Goal: Entertainment & Leisure: Browse casually

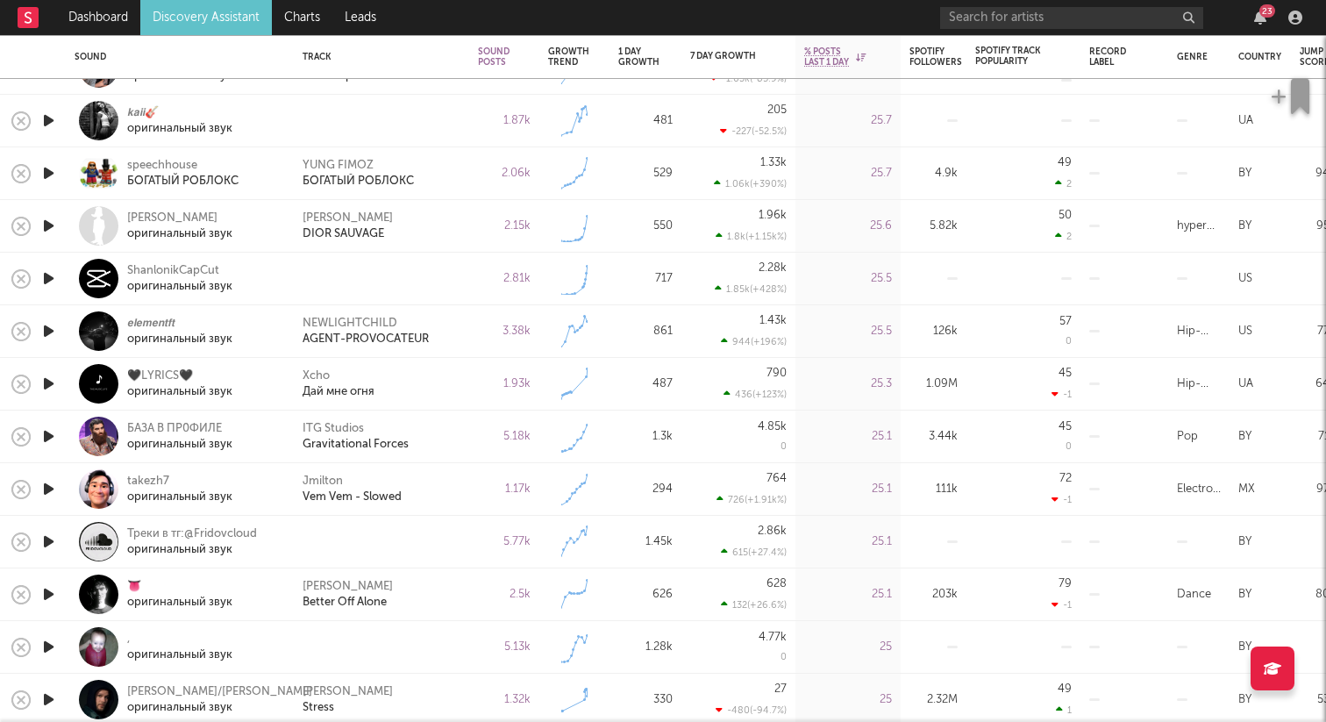
click at [44, 279] on icon "button" at bounding box center [48, 278] width 18 height 22
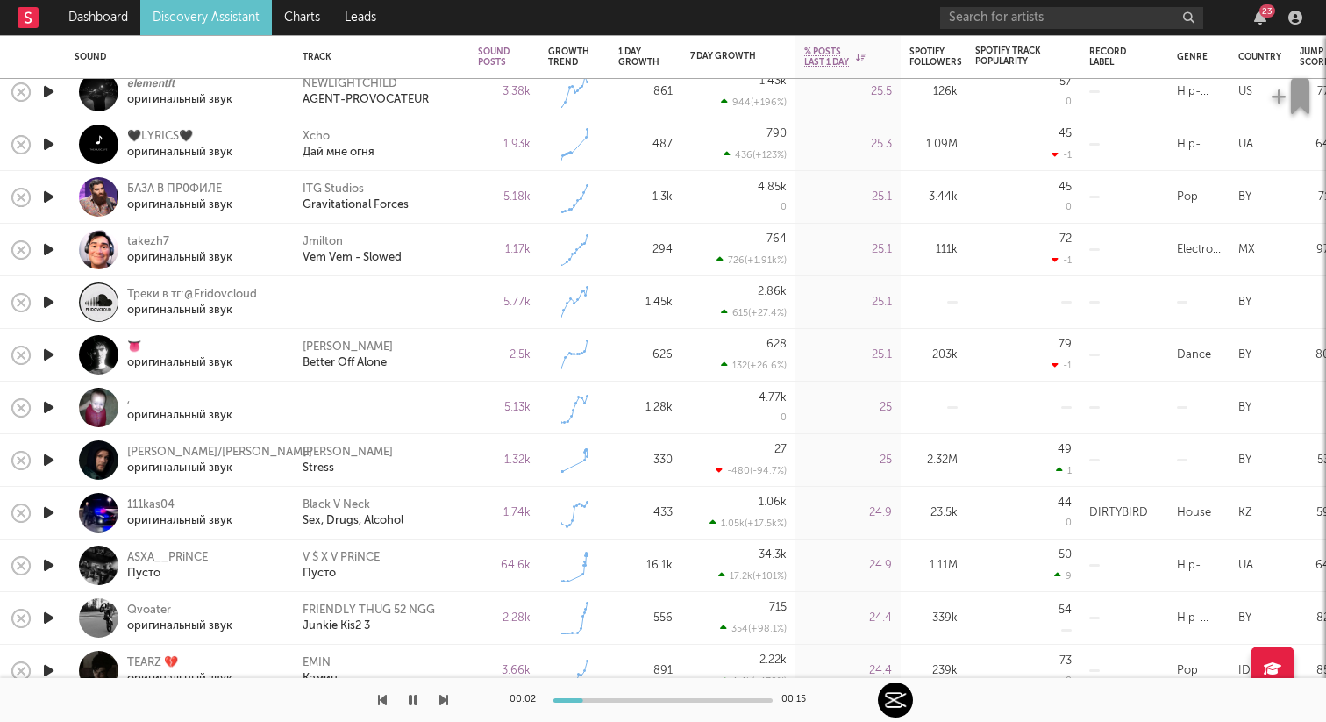
click at [44, 301] on icon "button" at bounding box center [48, 302] width 18 height 22
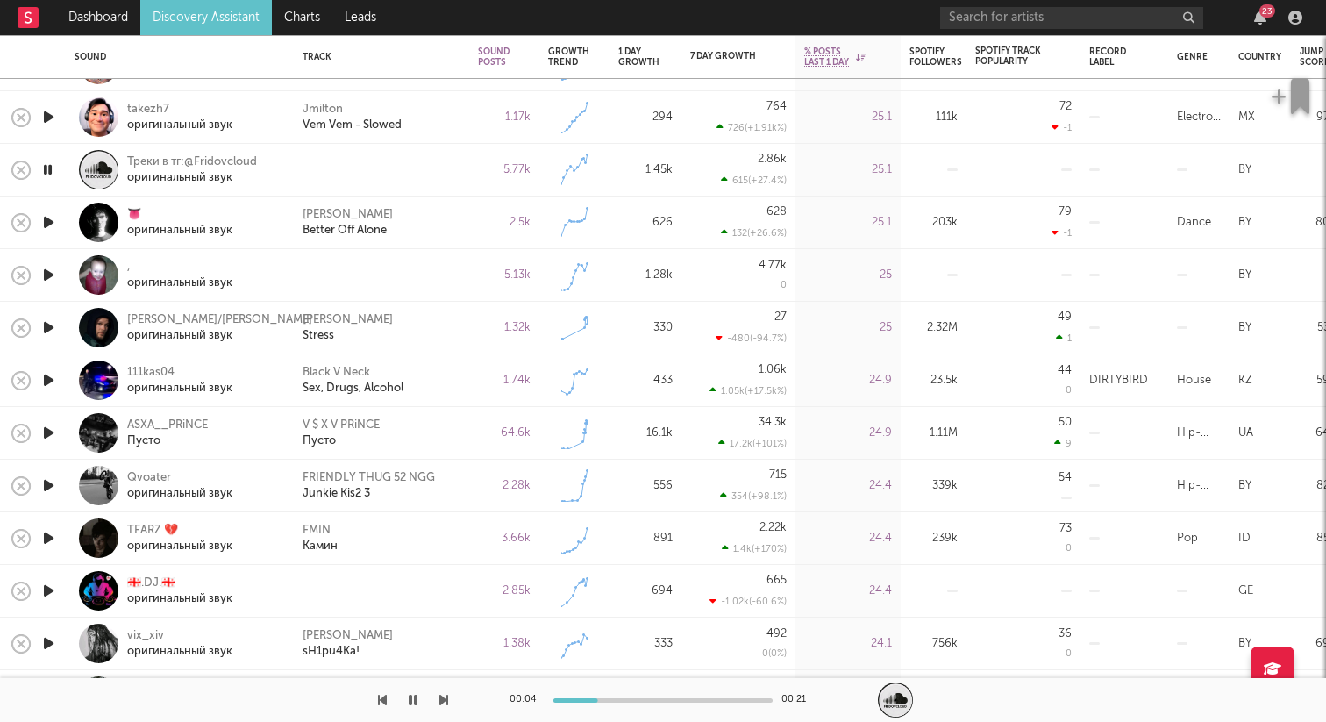
click at [49, 168] on icon "button" at bounding box center [47, 170] width 17 height 22
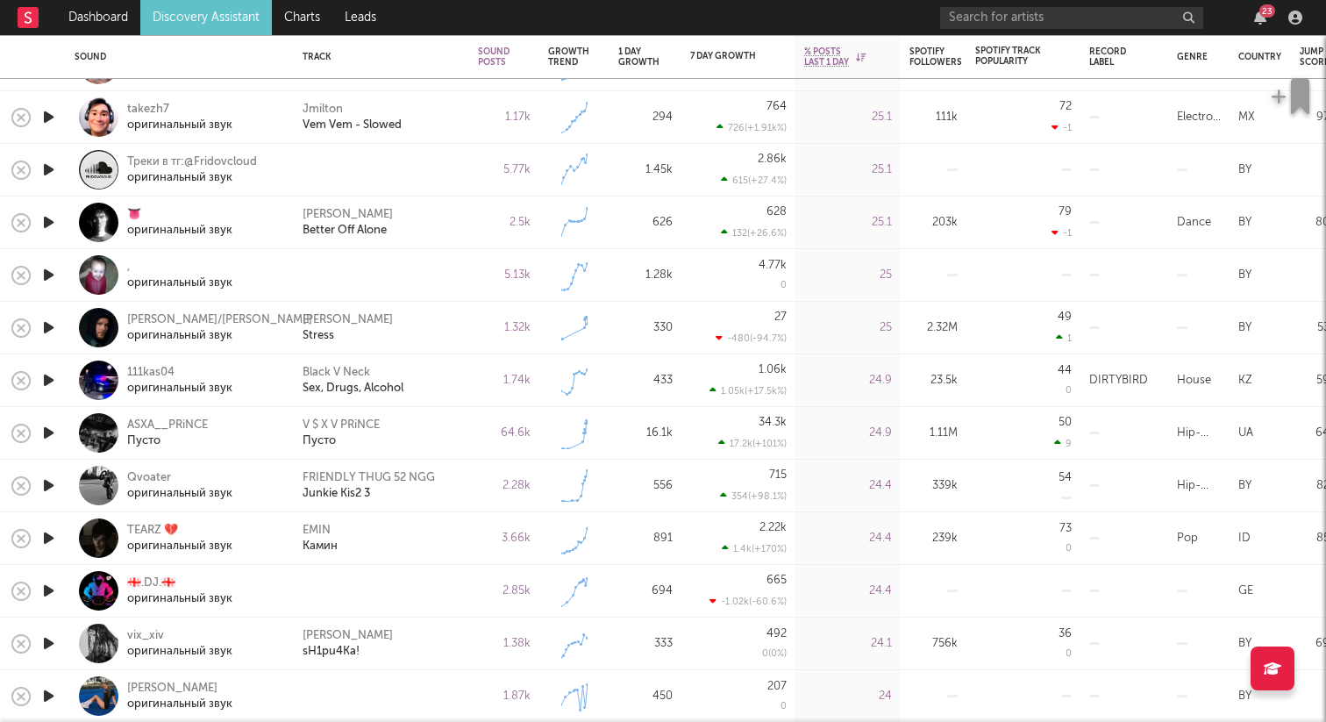
click at [49, 168] on icon "button" at bounding box center [48, 170] width 18 height 22
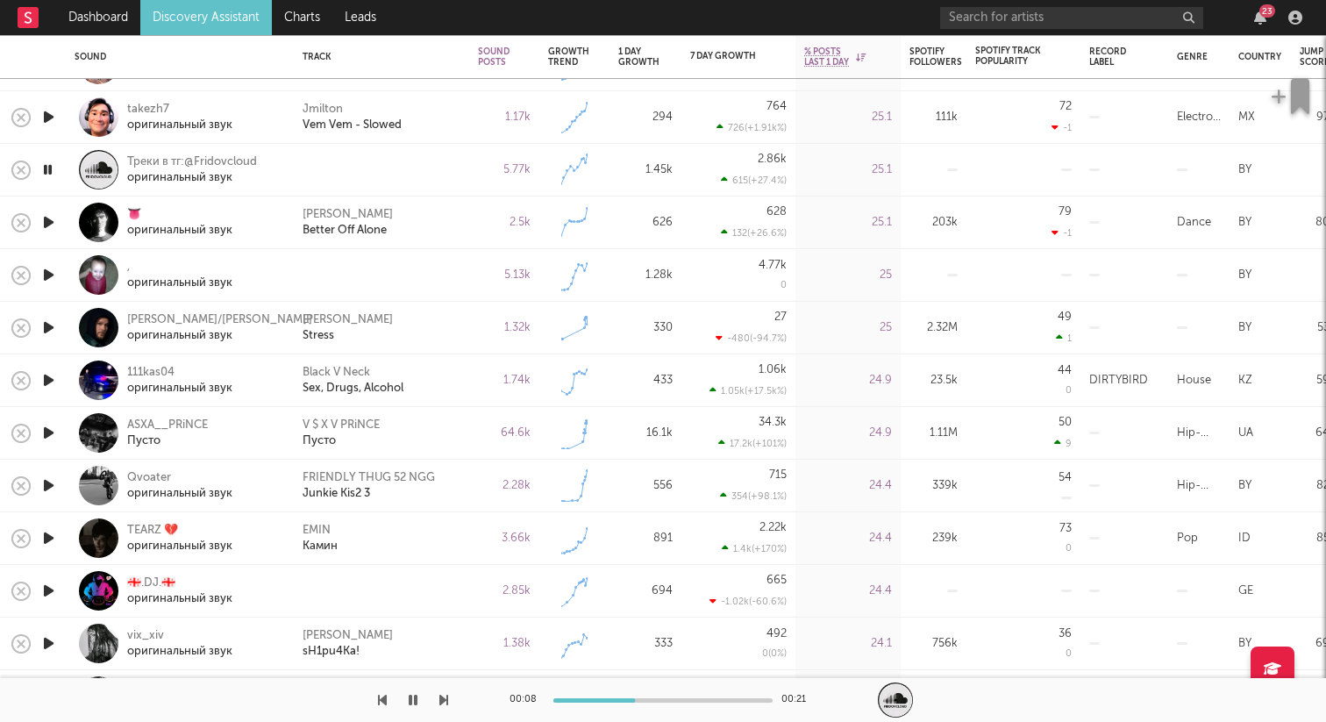
click at [49, 168] on icon "button" at bounding box center [47, 170] width 17 height 22
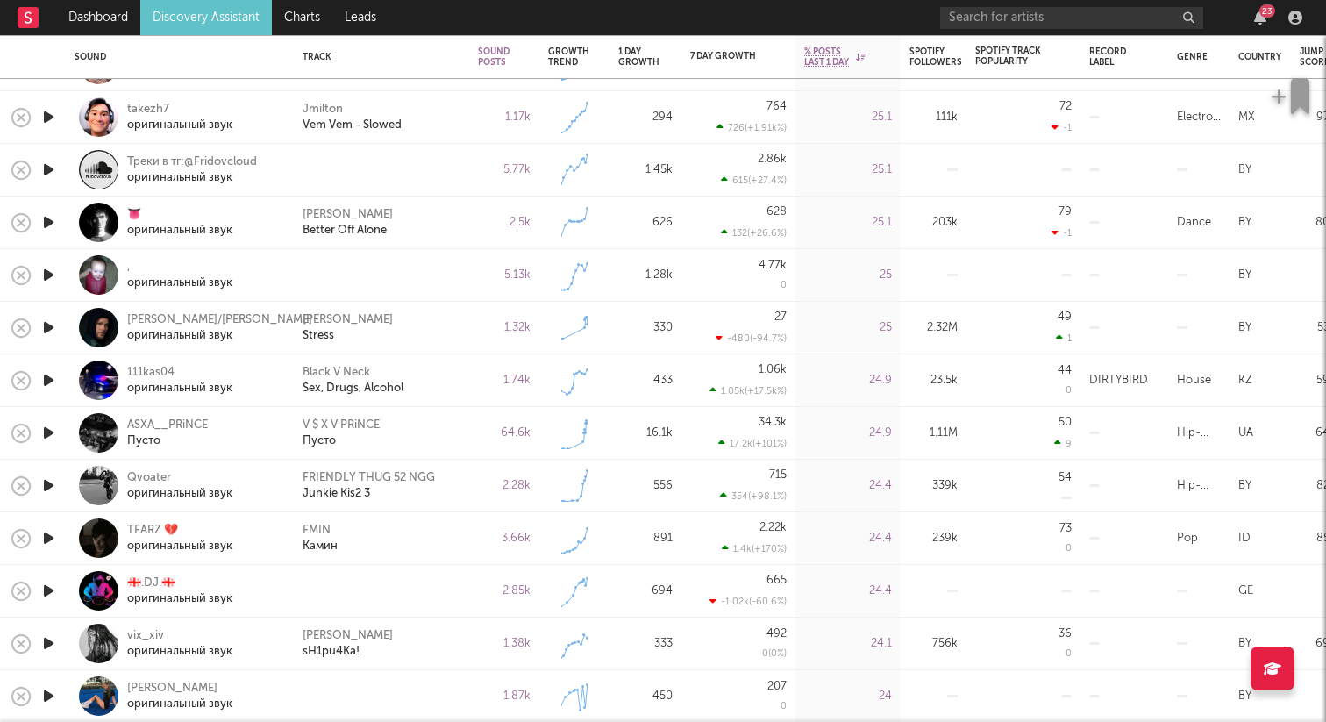
click at [49, 168] on icon "button" at bounding box center [48, 170] width 18 height 22
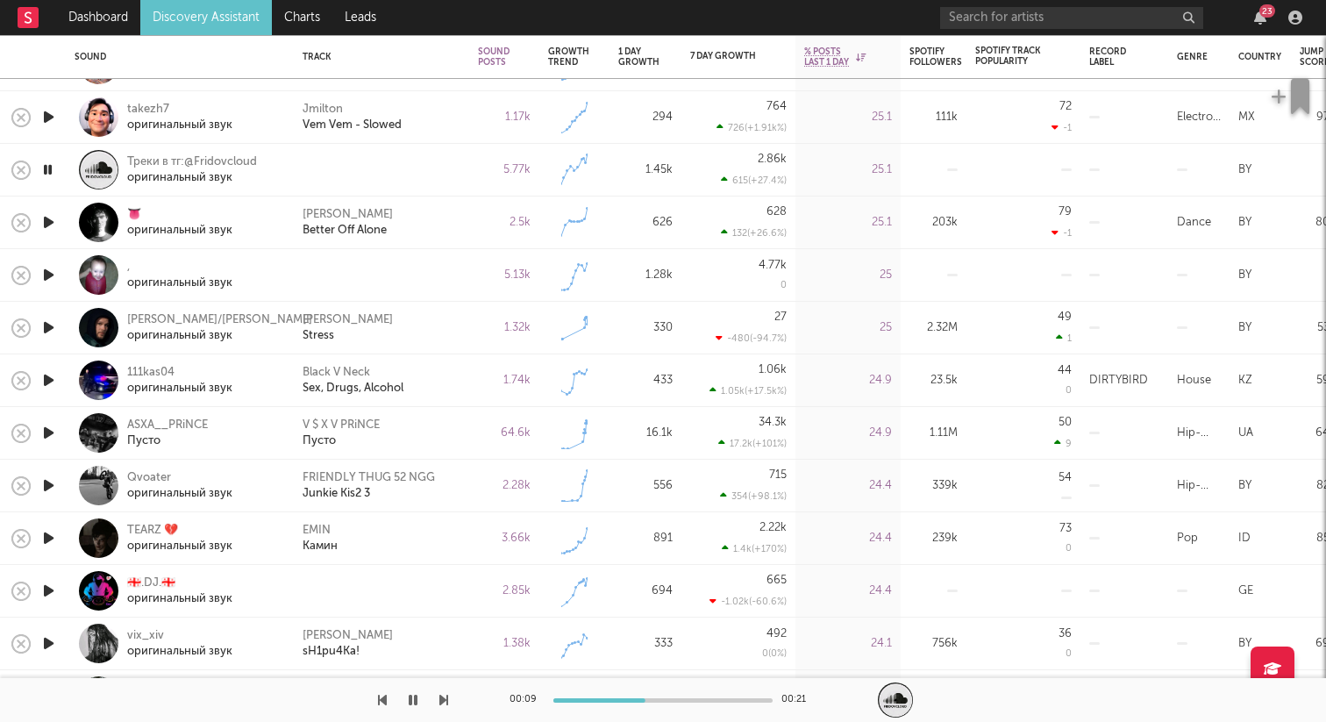
click at [49, 168] on icon "button" at bounding box center [47, 170] width 17 height 22
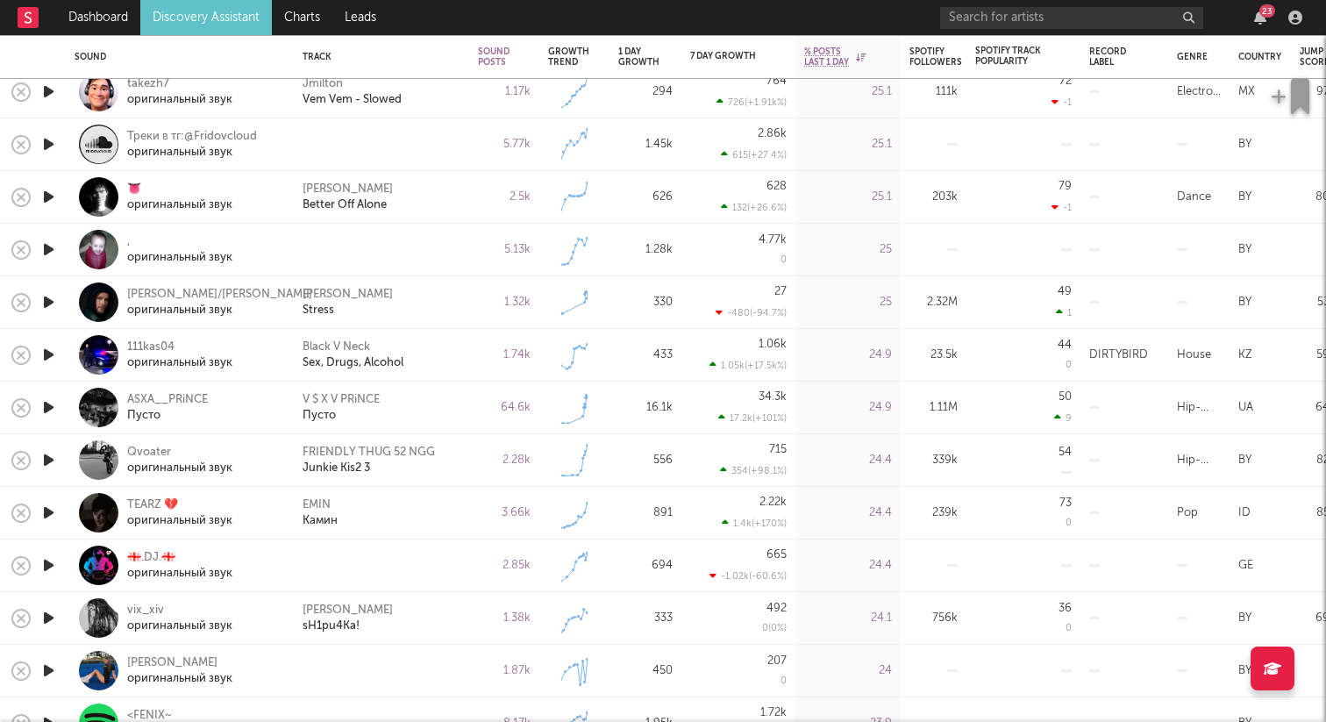
click at [48, 190] on icon "button" at bounding box center [48, 197] width 18 height 22
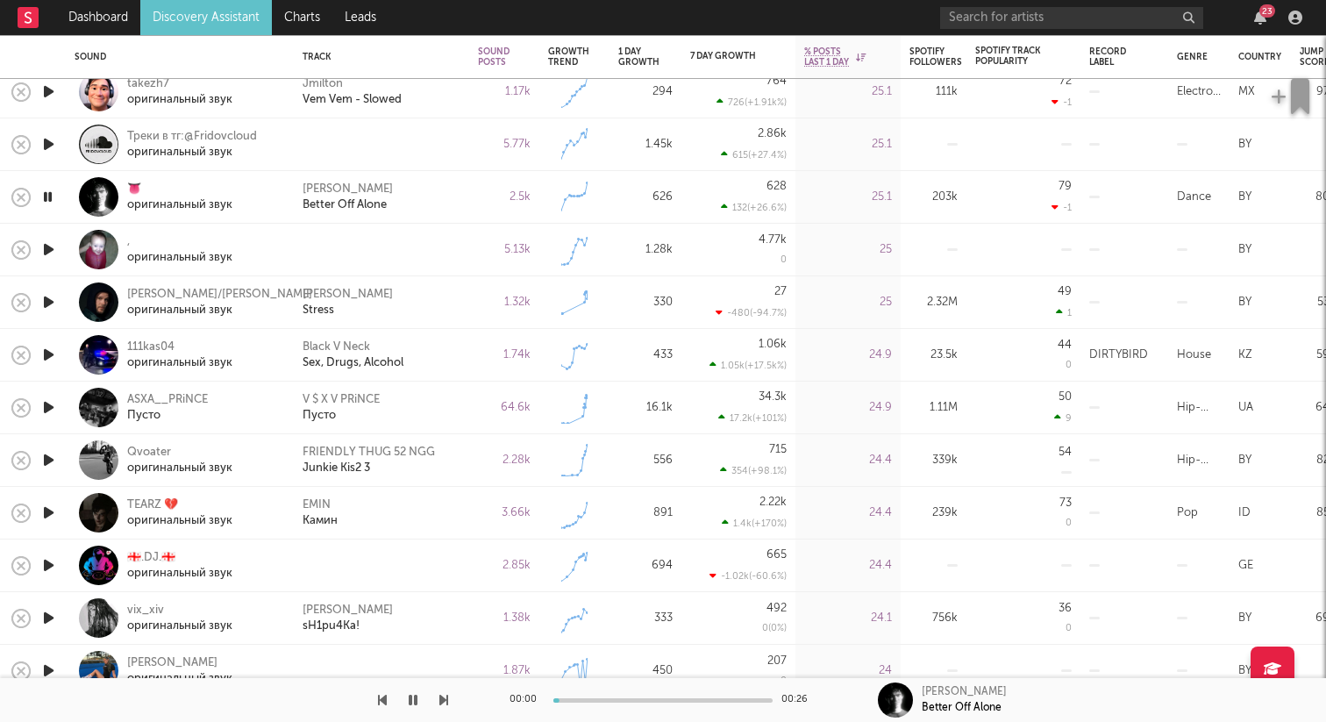
click at [49, 247] on icon "button" at bounding box center [48, 250] width 18 height 22
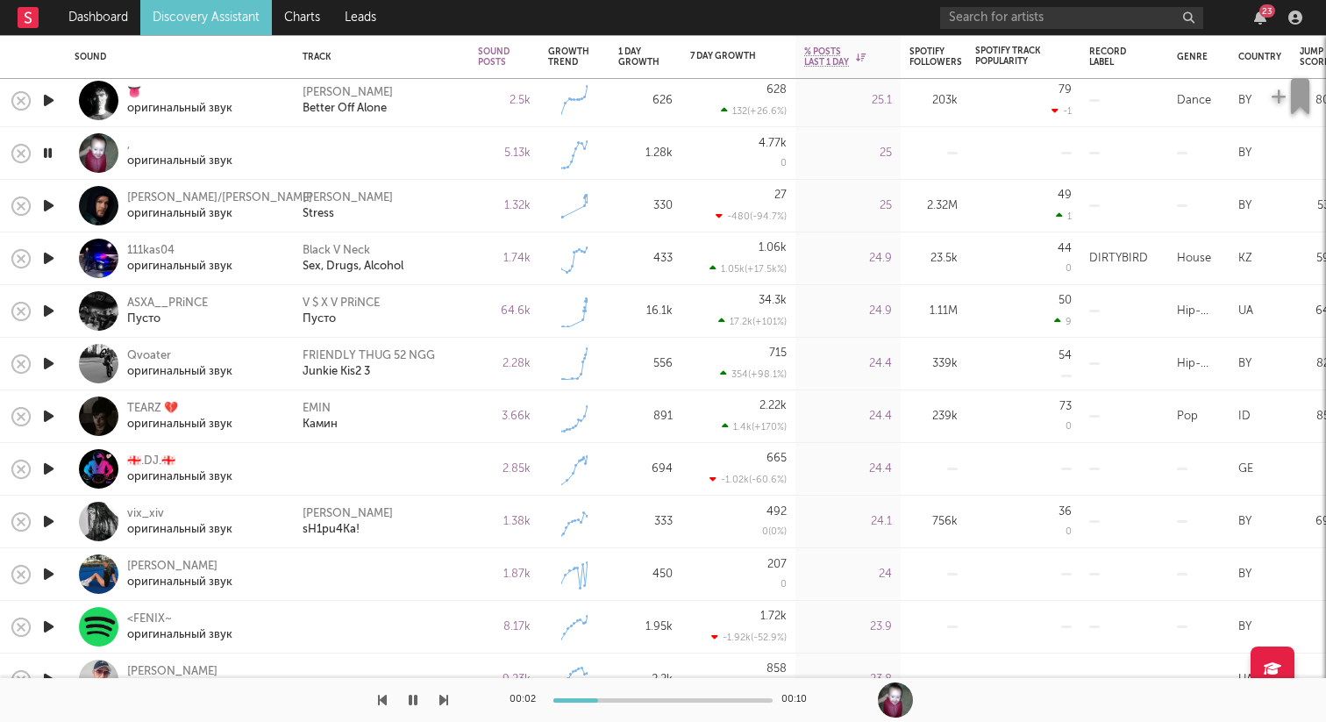
click at [42, 470] on icon "button" at bounding box center [48, 469] width 18 height 22
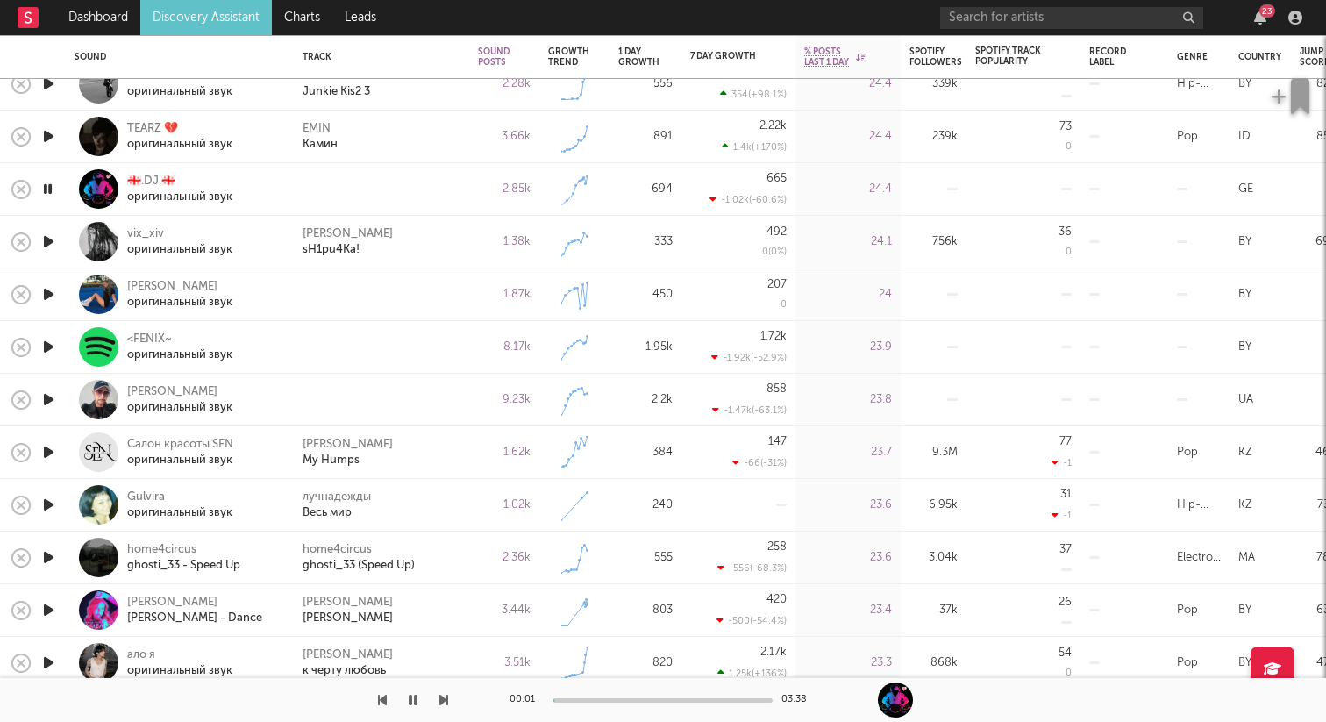
click at [53, 296] on icon "button" at bounding box center [48, 294] width 18 height 22
click at [54, 340] on icon "button" at bounding box center [48, 347] width 18 height 22
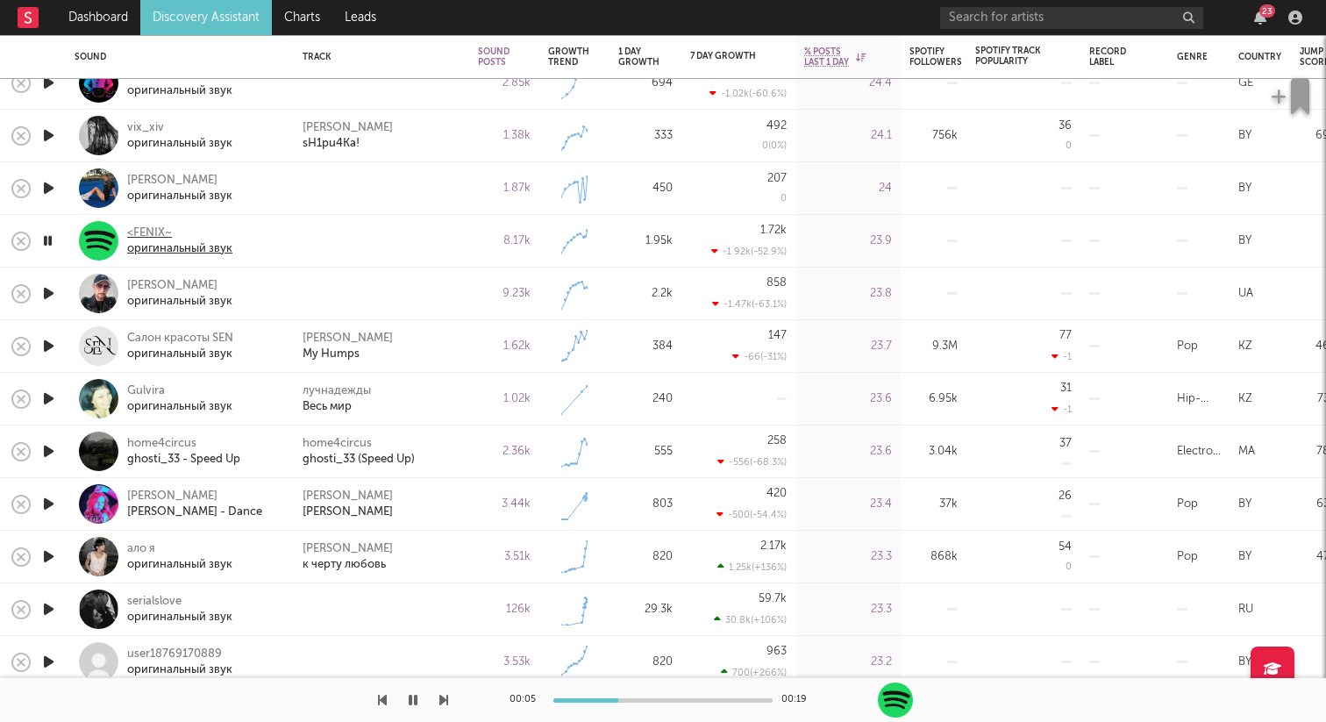
click at [132, 232] on div "<FENIX~" at bounding box center [179, 233] width 105 height 16
click at [46, 241] on icon "button" at bounding box center [47, 241] width 17 height 22
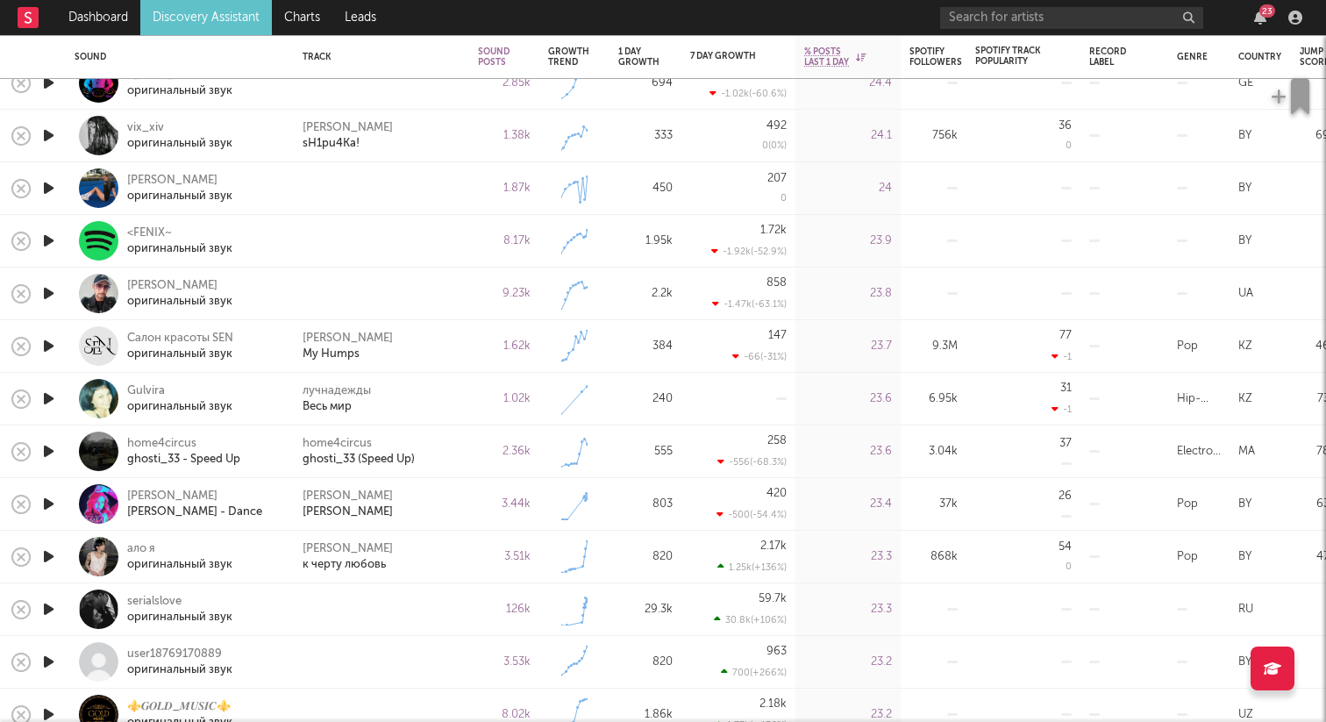
click at [54, 289] on icon "button" at bounding box center [48, 293] width 18 height 22
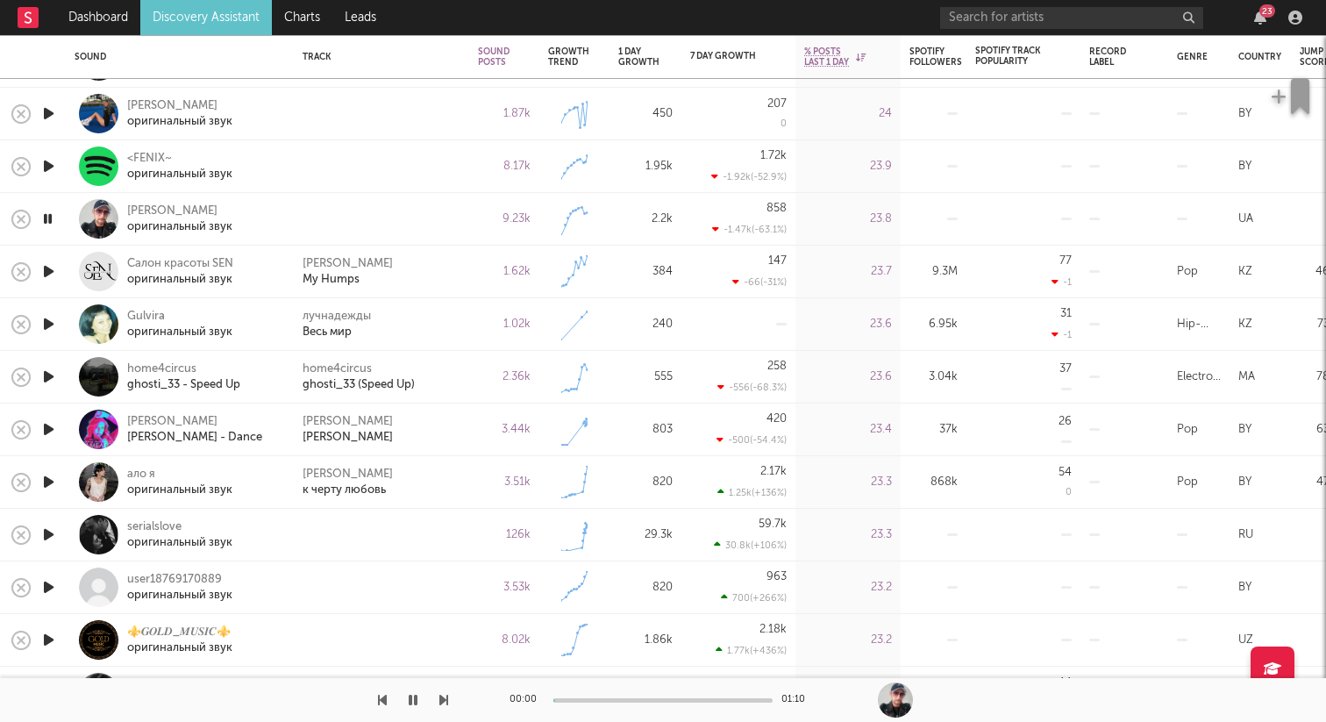
click at [54, 289] on div at bounding box center [48, 272] width 35 height 53
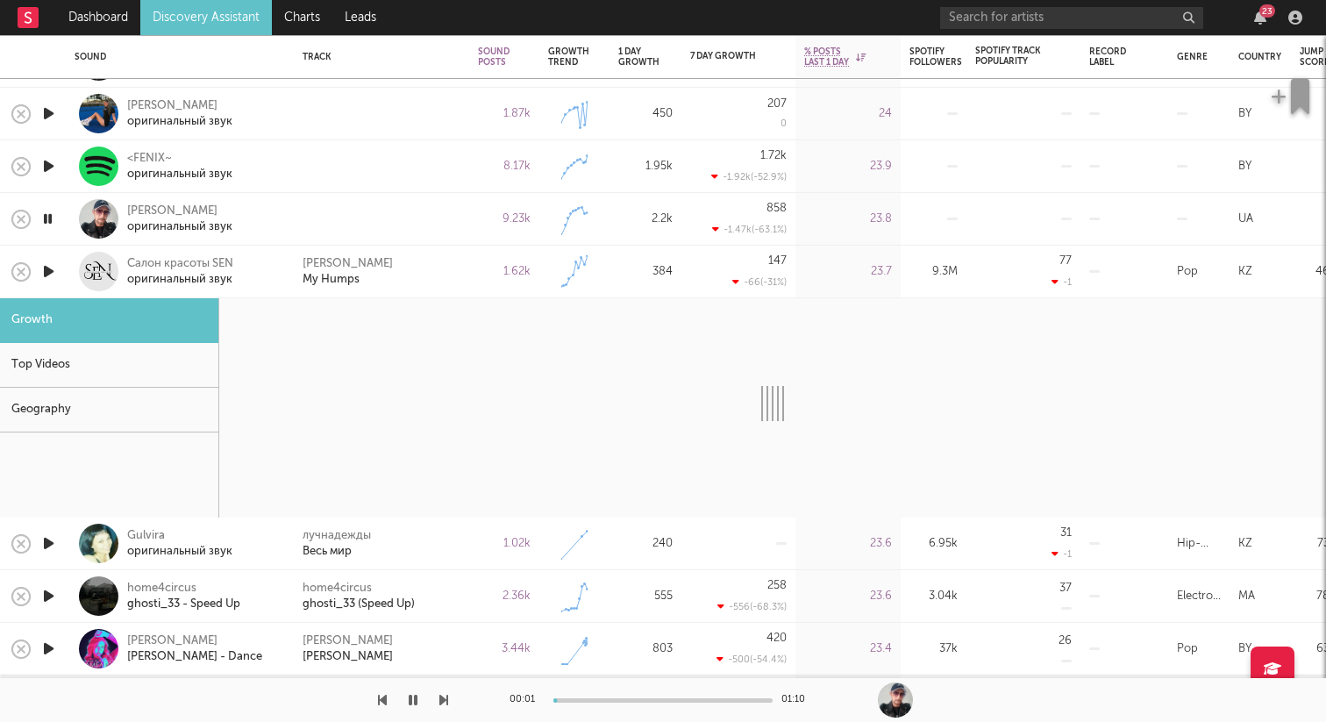
click at [50, 269] on icon "button" at bounding box center [48, 271] width 18 height 22
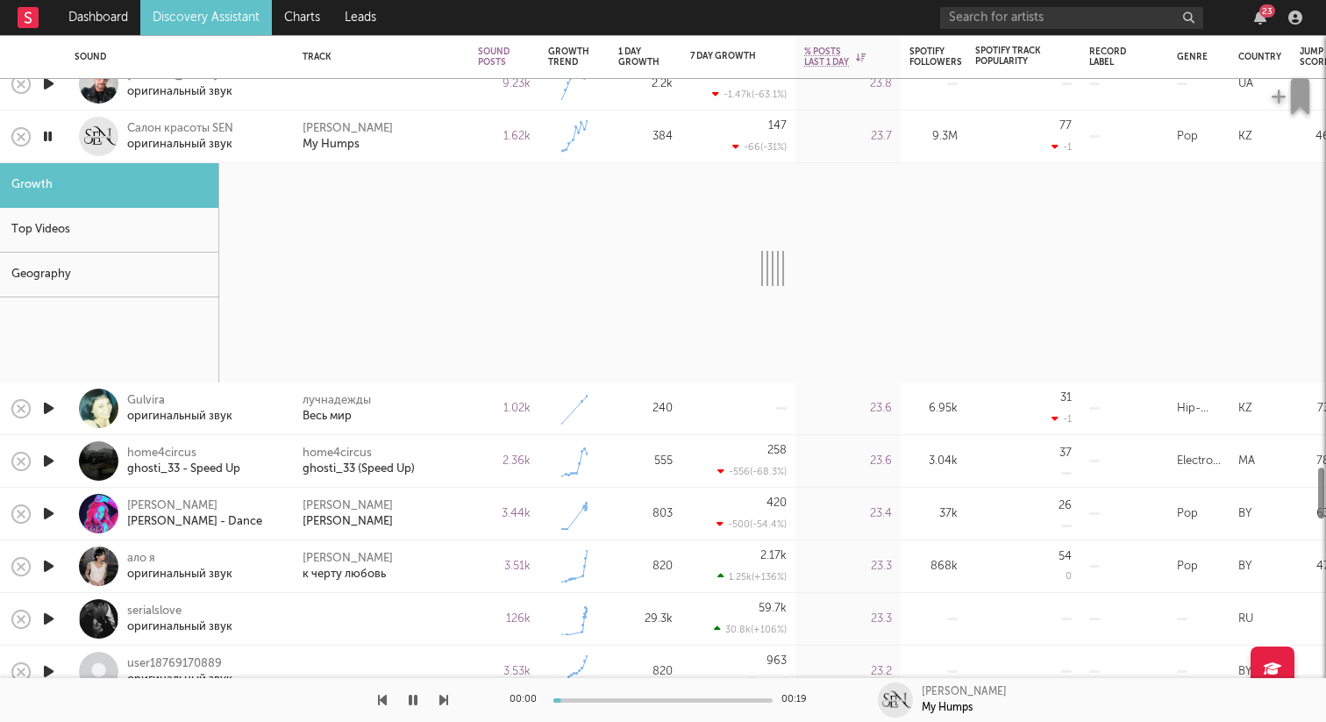
click at [93, 139] on div at bounding box center [98, 136] width 39 height 39
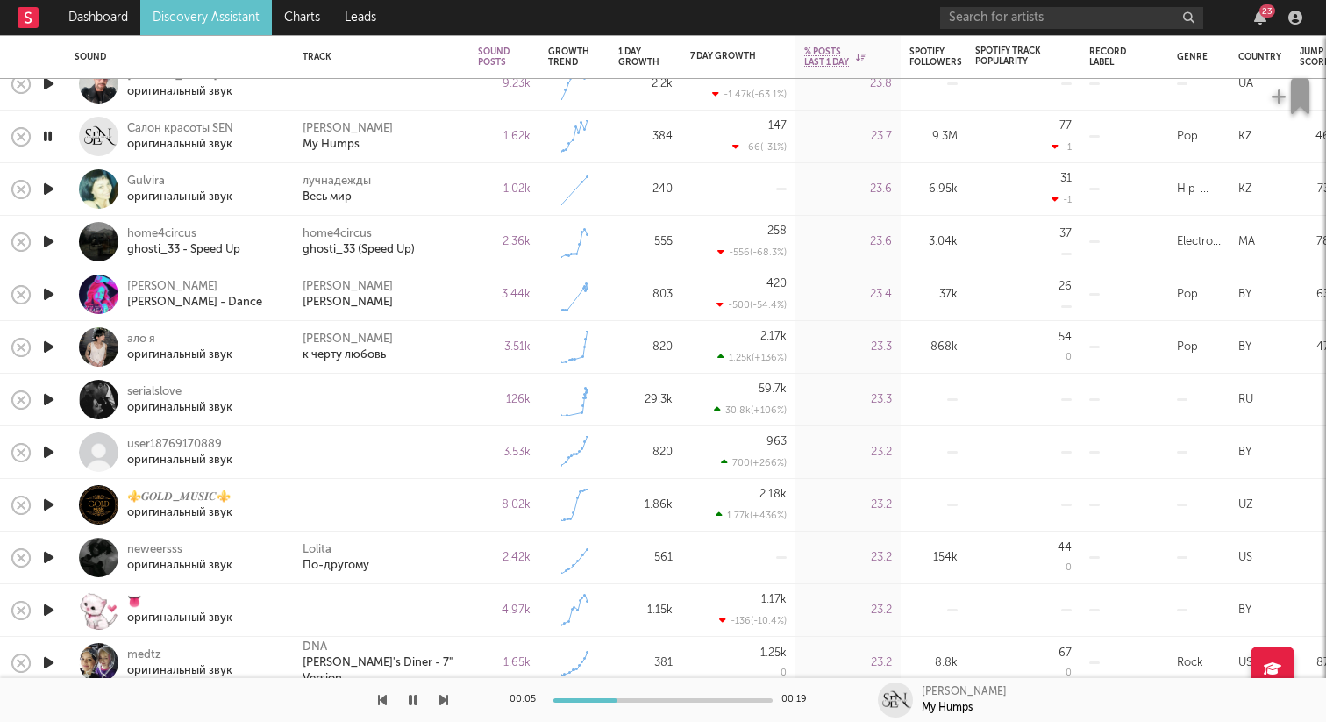
click at [53, 187] on icon "button" at bounding box center [48, 189] width 18 height 22
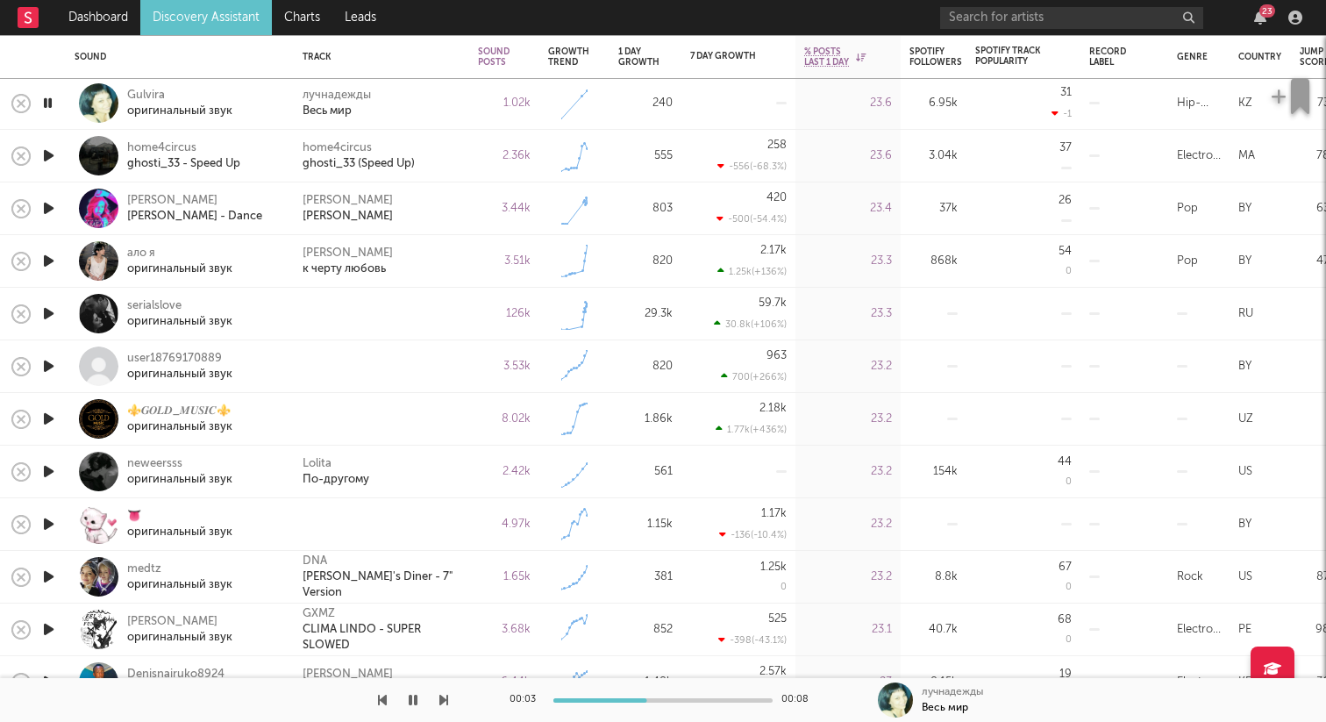
click at [36, 315] on div at bounding box center [48, 314] width 35 height 53
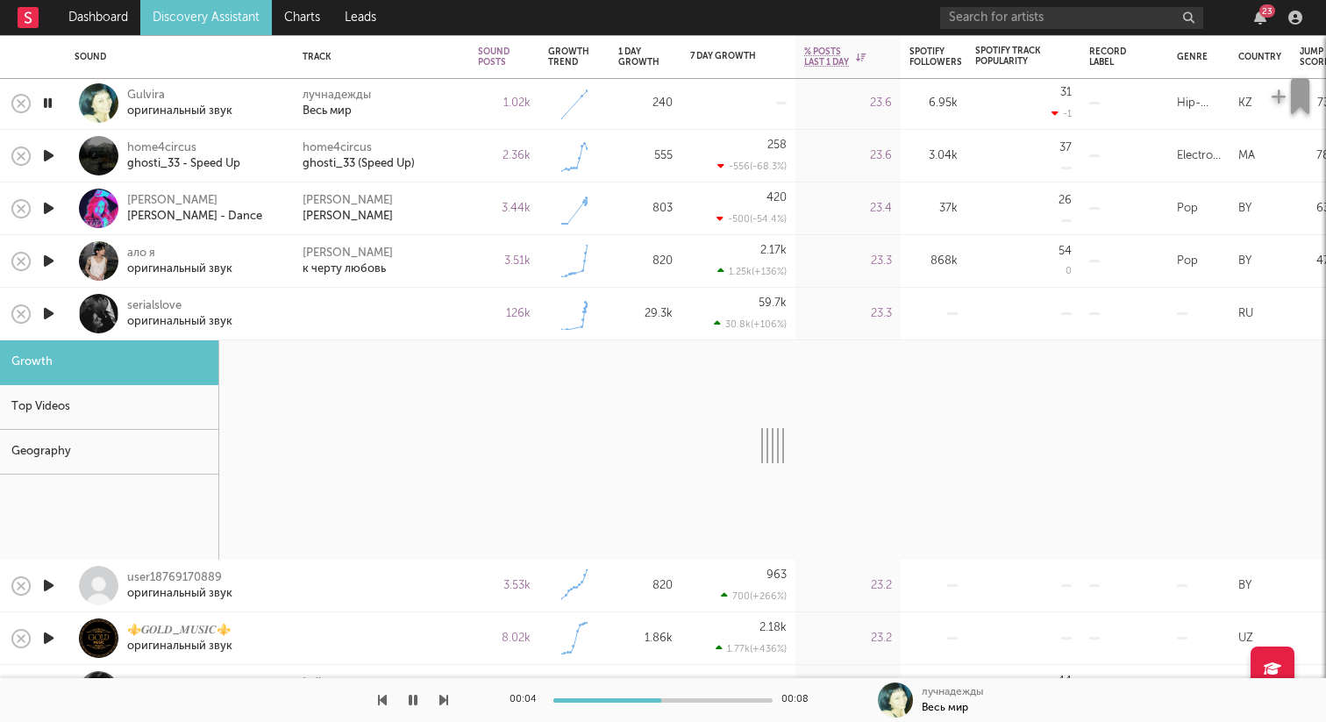
click at [85, 306] on div at bounding box center [98, 313] width 39 height 39
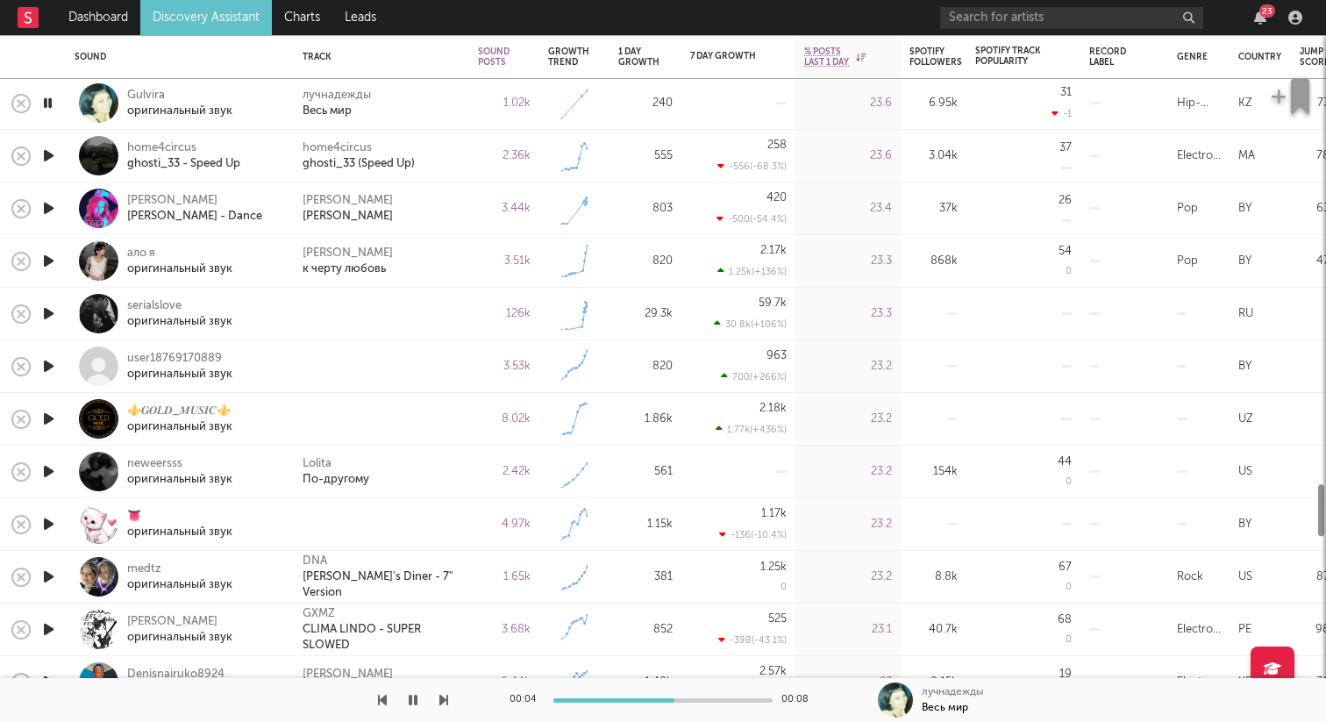
click at [46, 306] on icon "button" at bounding box center [48, 314] width 18 height 22
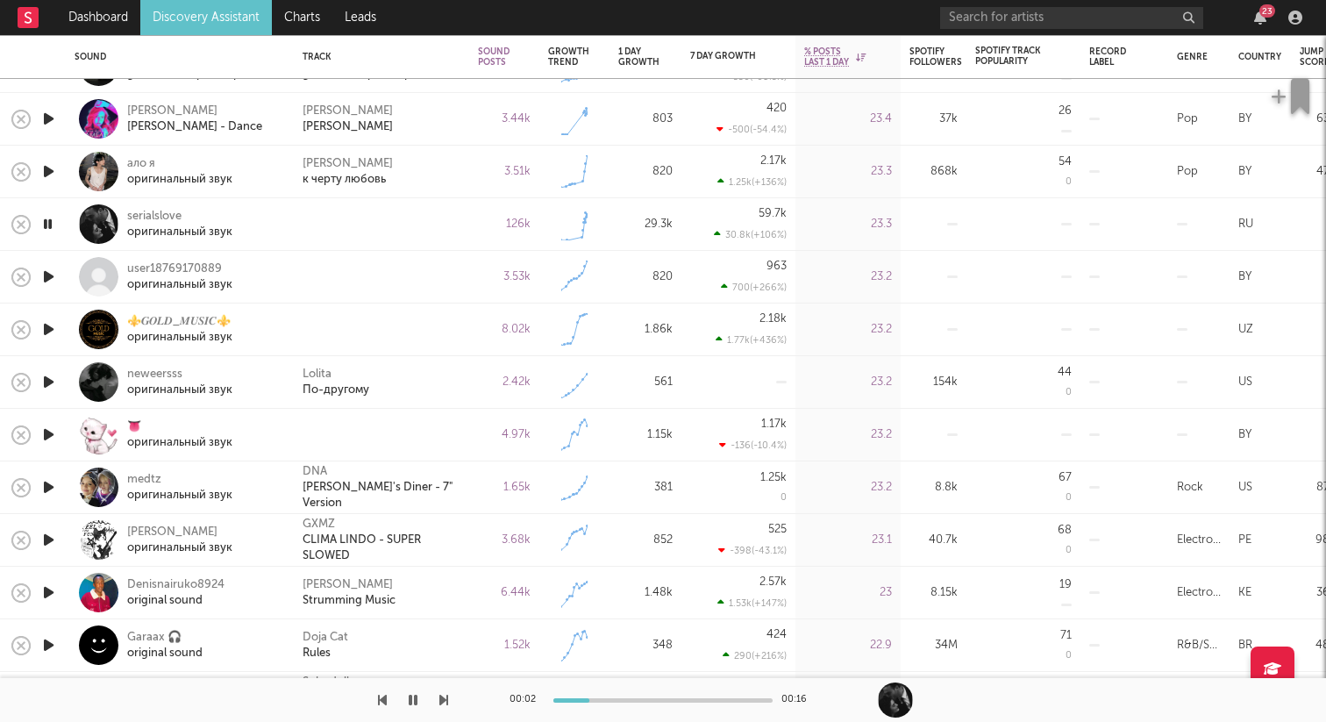
click at [44, 277] on icon "button" at bounding box center [48, 277] width 18 height 22
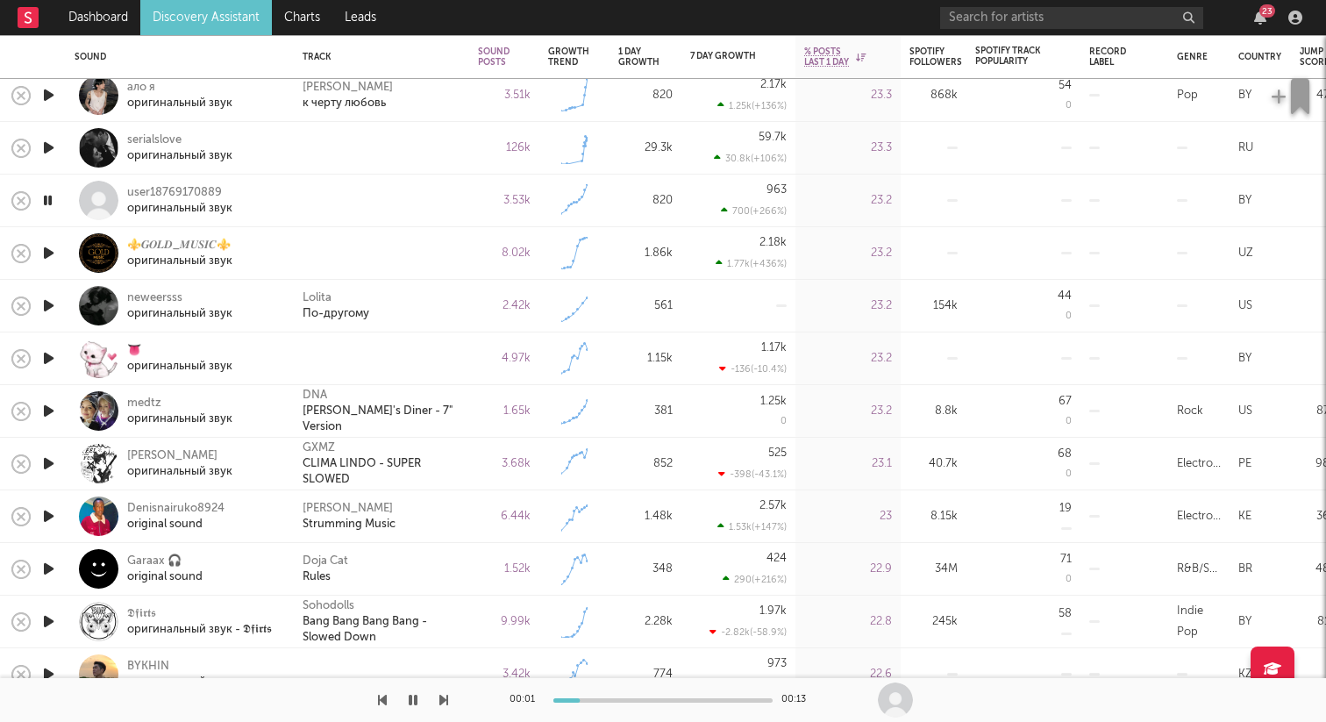
click at [45, 251] on icon "button" at bounding box center [48, 253] width 18 height 22
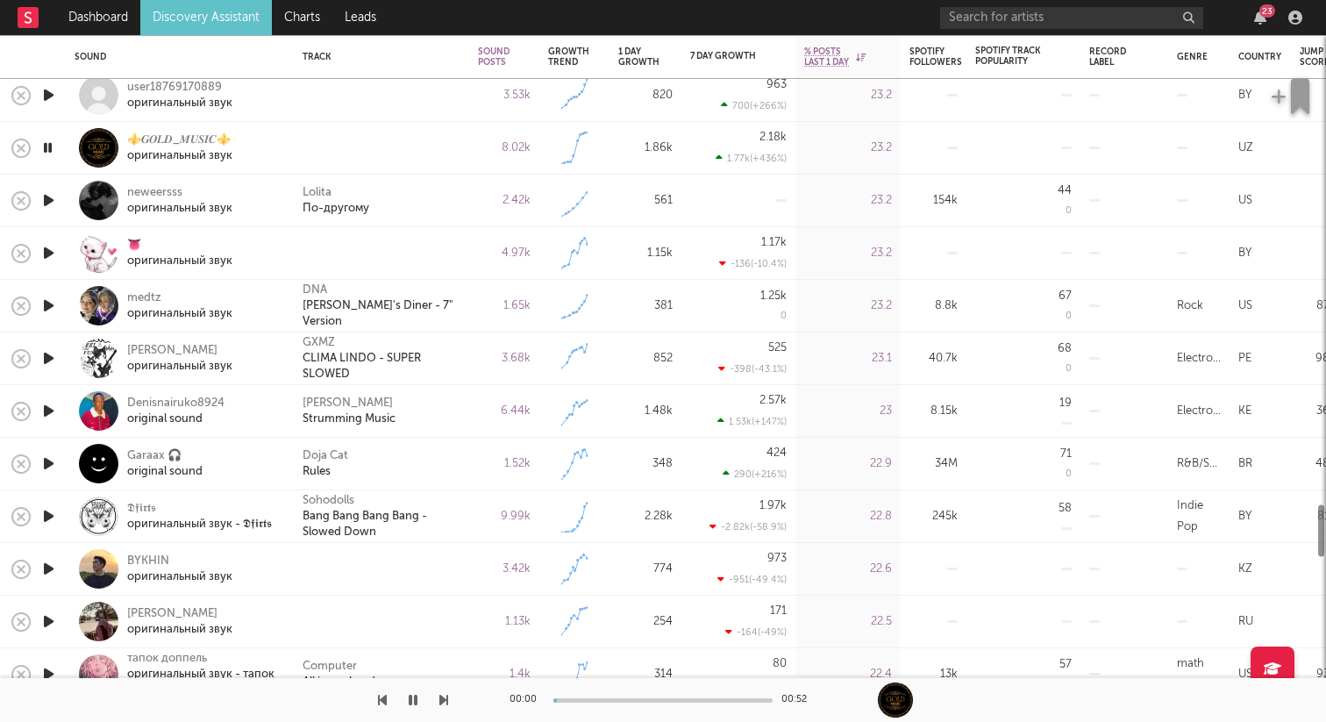
click at [50, 253] on icon "button" at bounding box center [48, 253] width 18 height 22
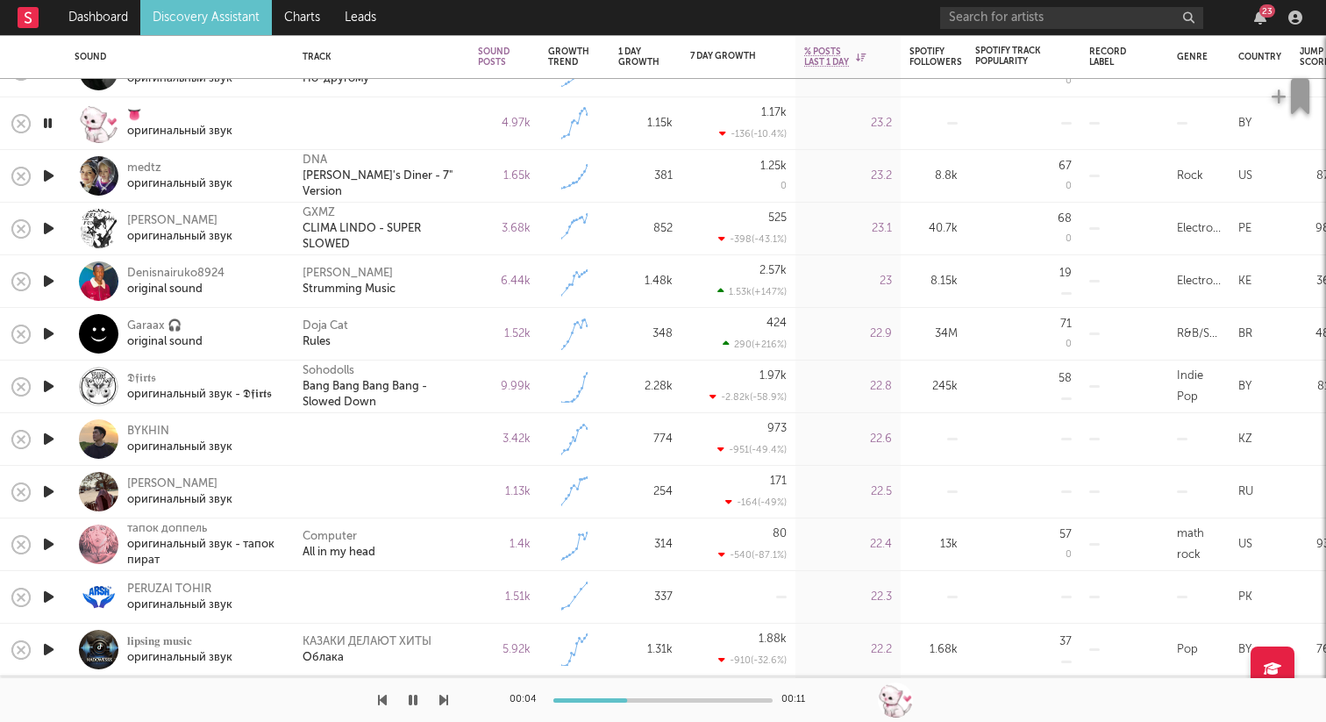
click at [49, 433] on icon "button" at bounding box center [48, 439] width 18 height 22
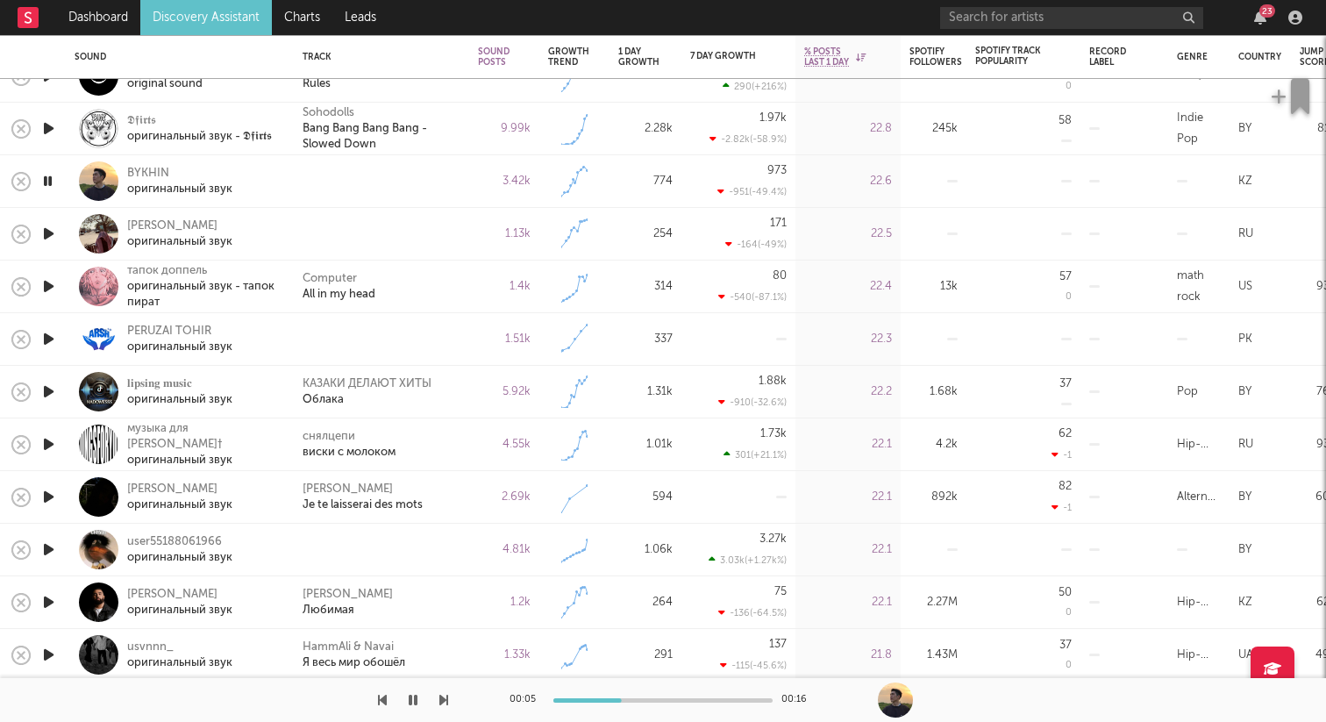
click at [49, 225] on icon "button" at bounding box center [48, 234] width 18 height 22
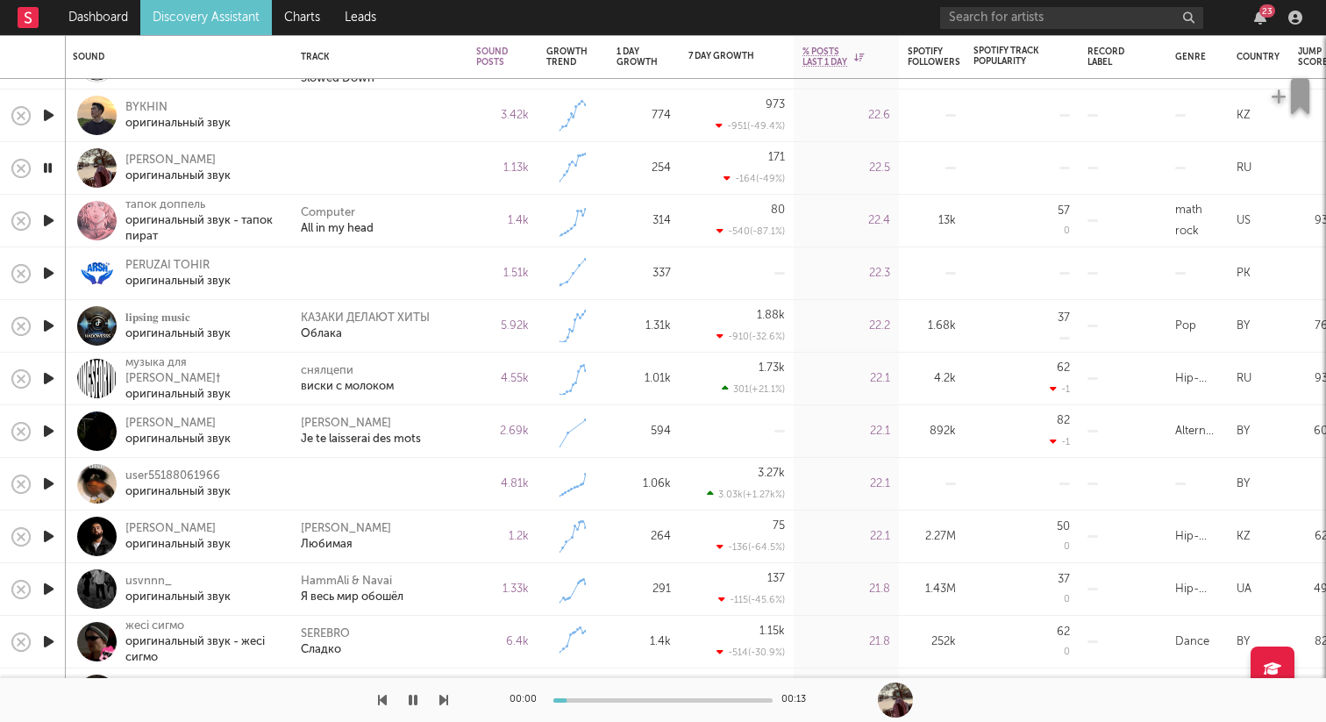
click at [49, 225] on icon "button" at bounding box center [48, 221] width 18 height 22
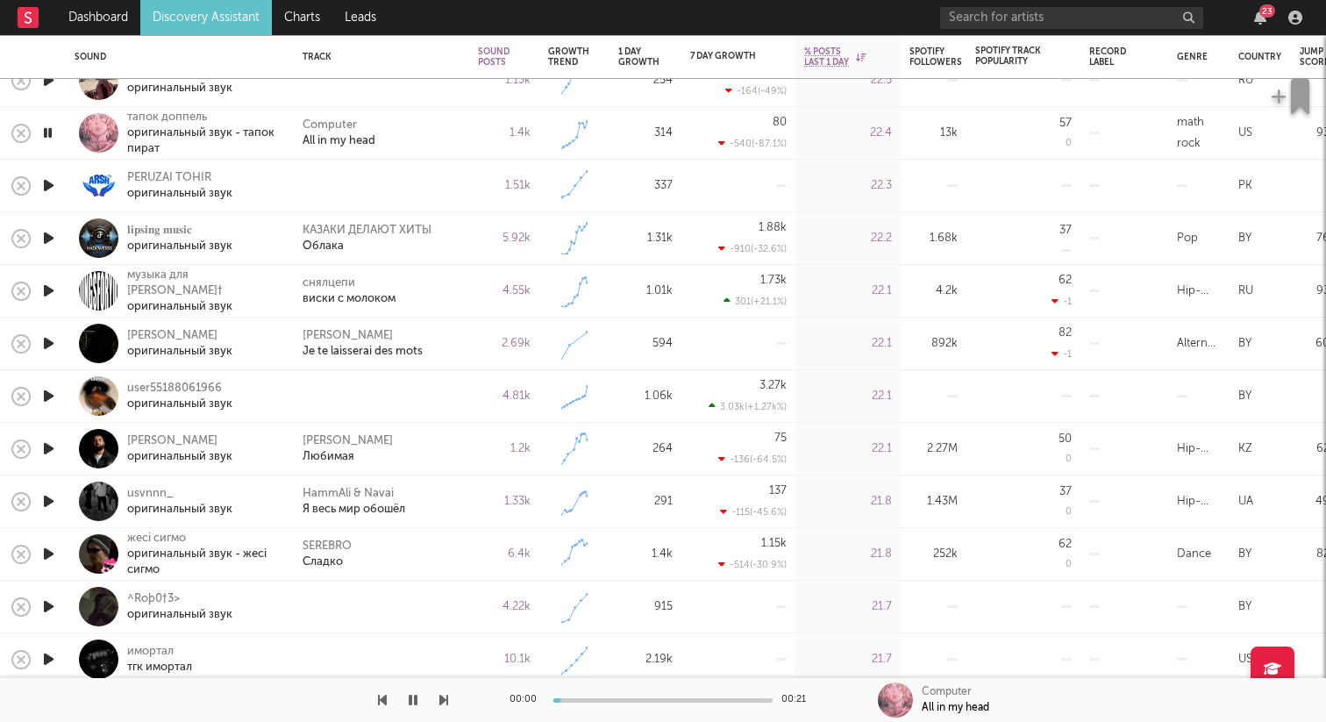
click at [46, 180] on icon "button" at bounding box center [48, 186] width 18 height 22
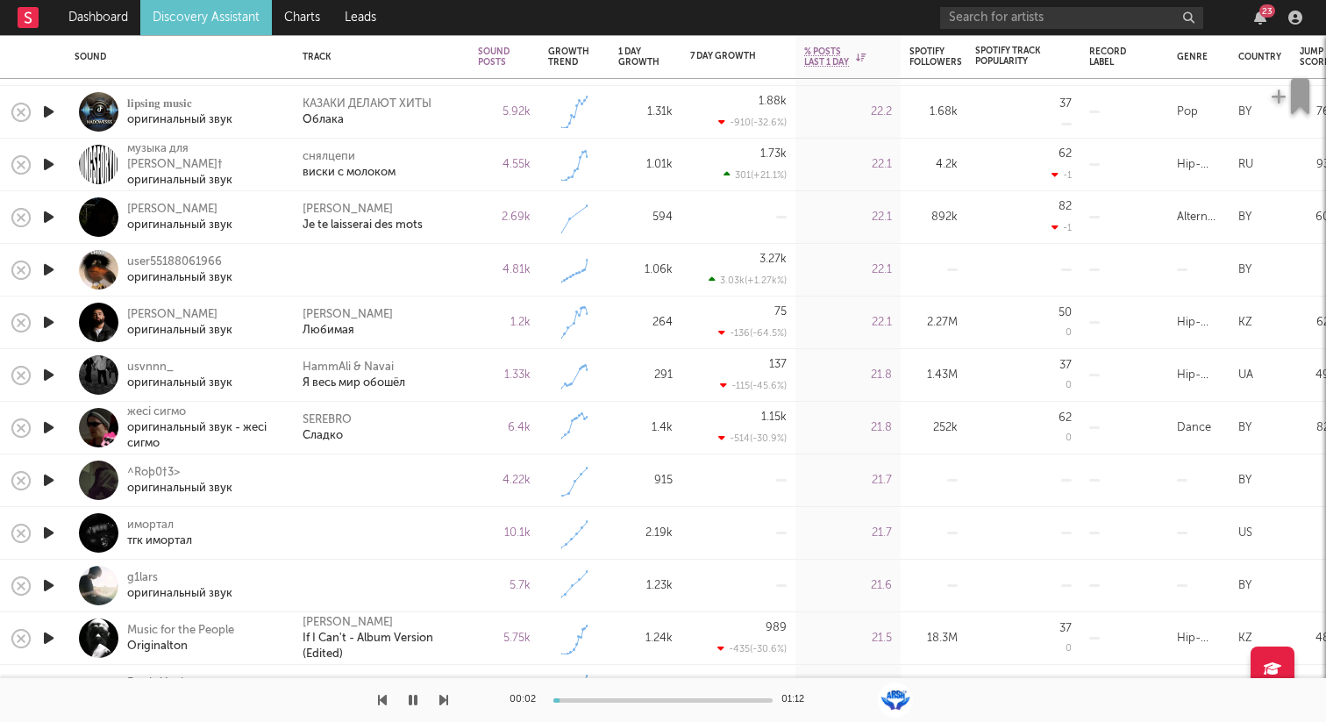
click at [39, 266] on icon "button" at bounding box center [48, 270] width 18 height 22
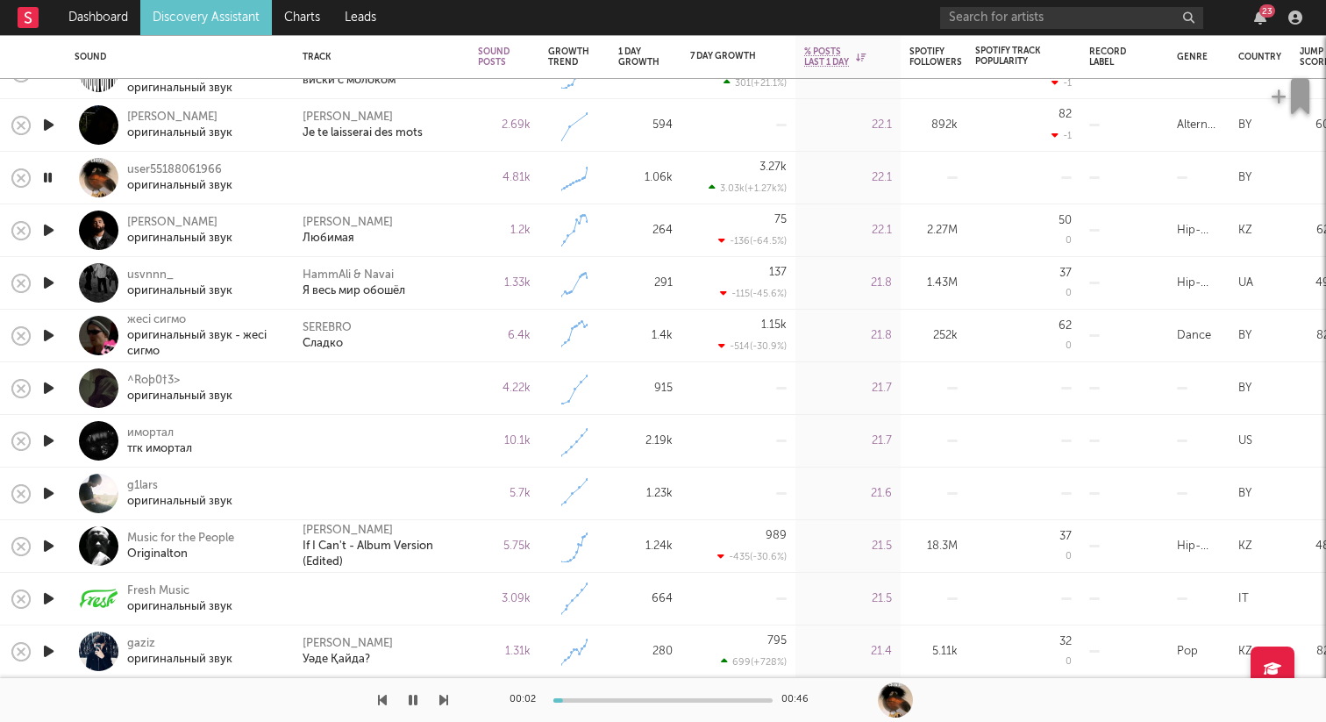
click at [50, 390] on icon "button" at bounding box center [48, 388] width 18 height 22
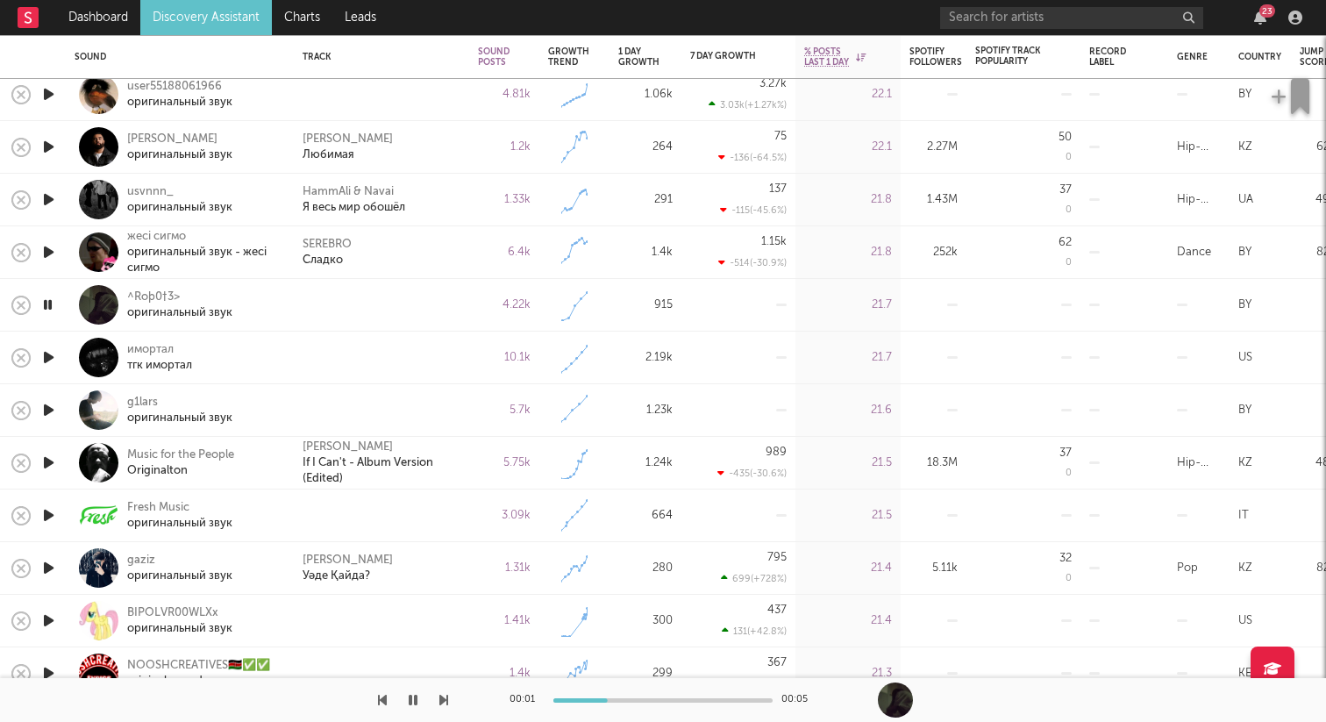
click at [53, 353] on icon "button" at bounding box center [48, 357] width 18 height 22
click at [53, 353] on icon "button" at bounding box center [47, 357] width 17 height 22
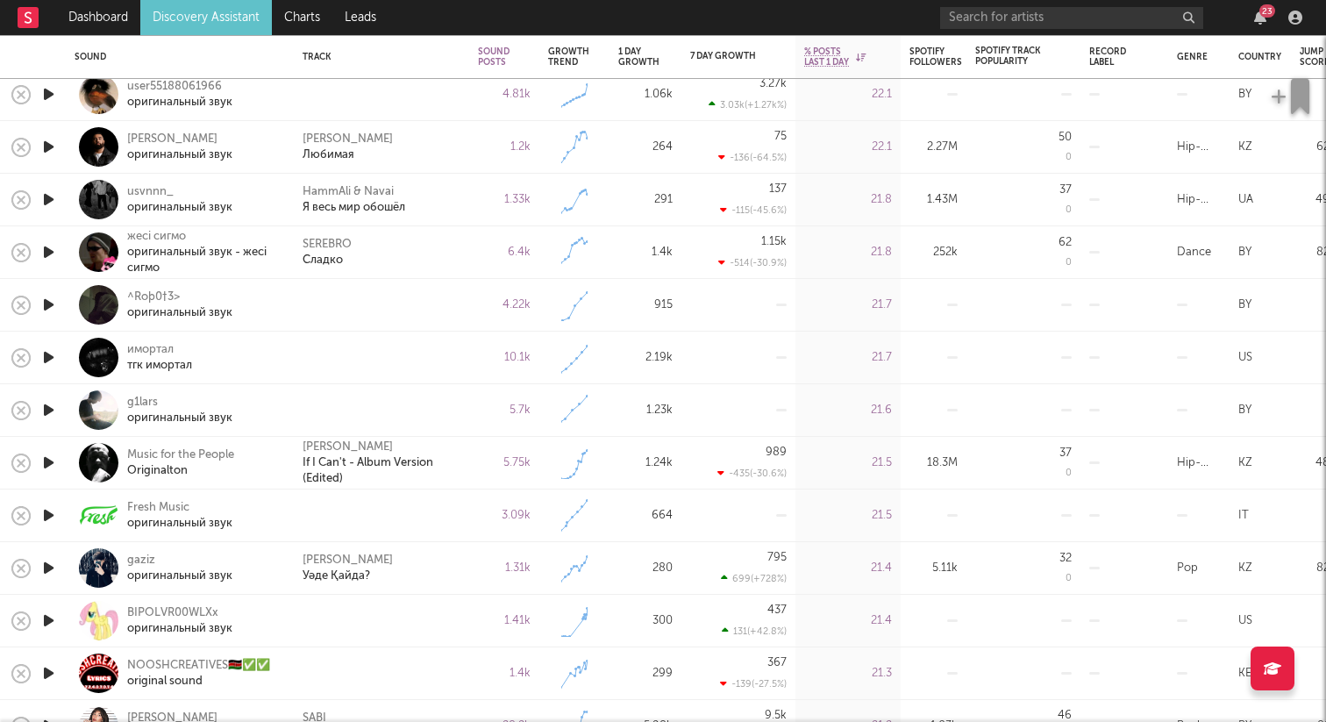
click at [43, 408] on icon "button" at bounding box center [48, 410] width 18 height 22
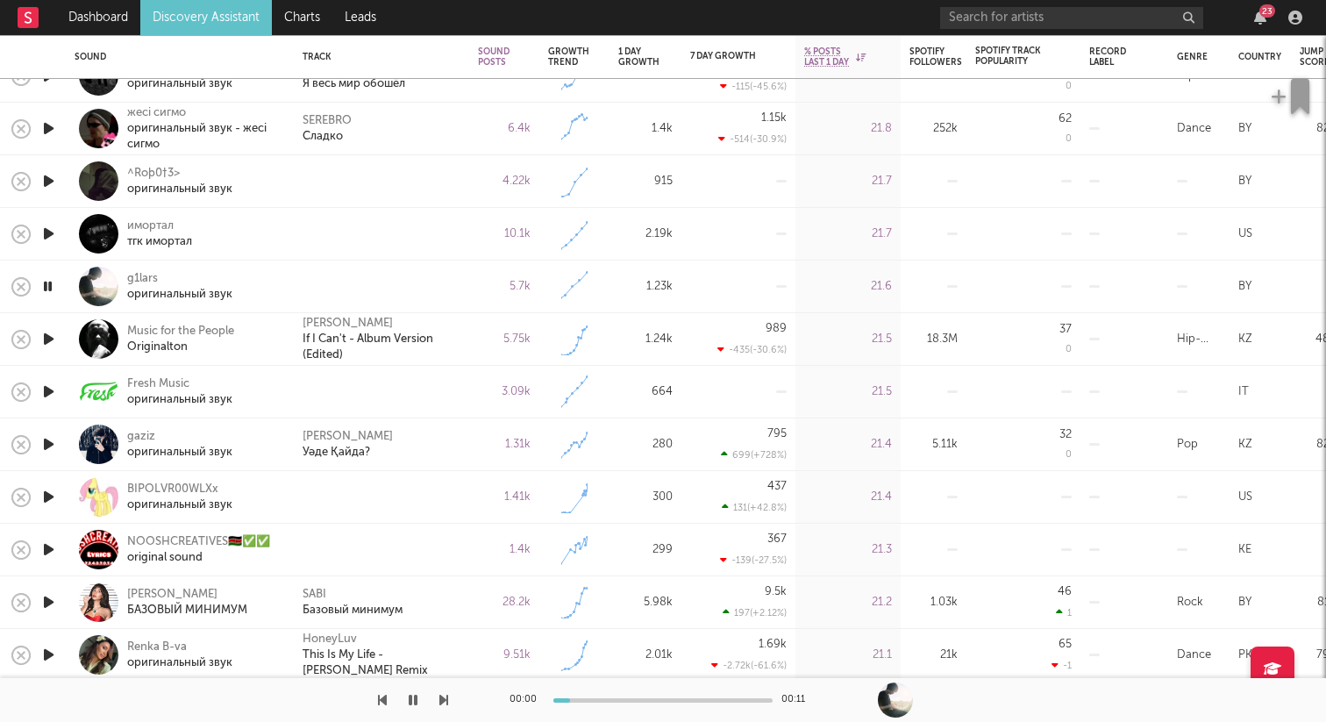
click at [47, 388] on icon "button" at bounding box center [48, 392] width 18 height 22
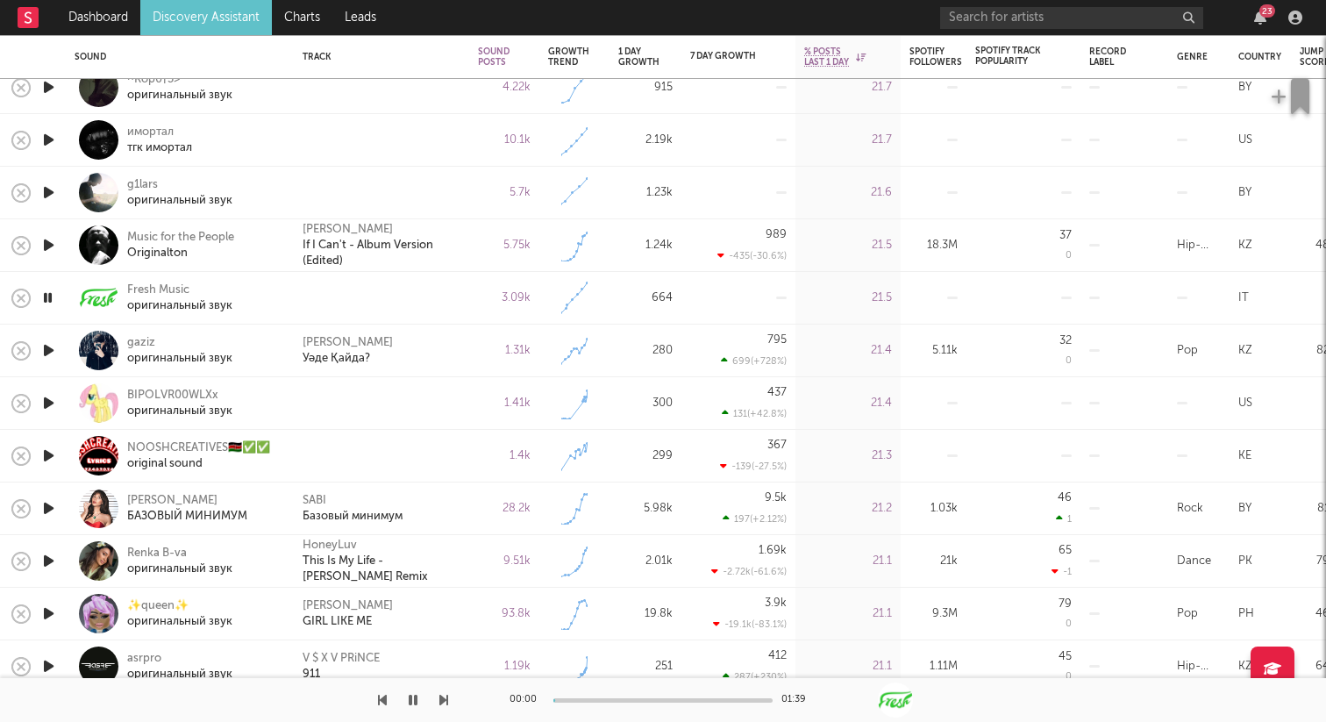
click at [53, 352] on icon "button" at bounding box center [48, 350] width 18 height 22
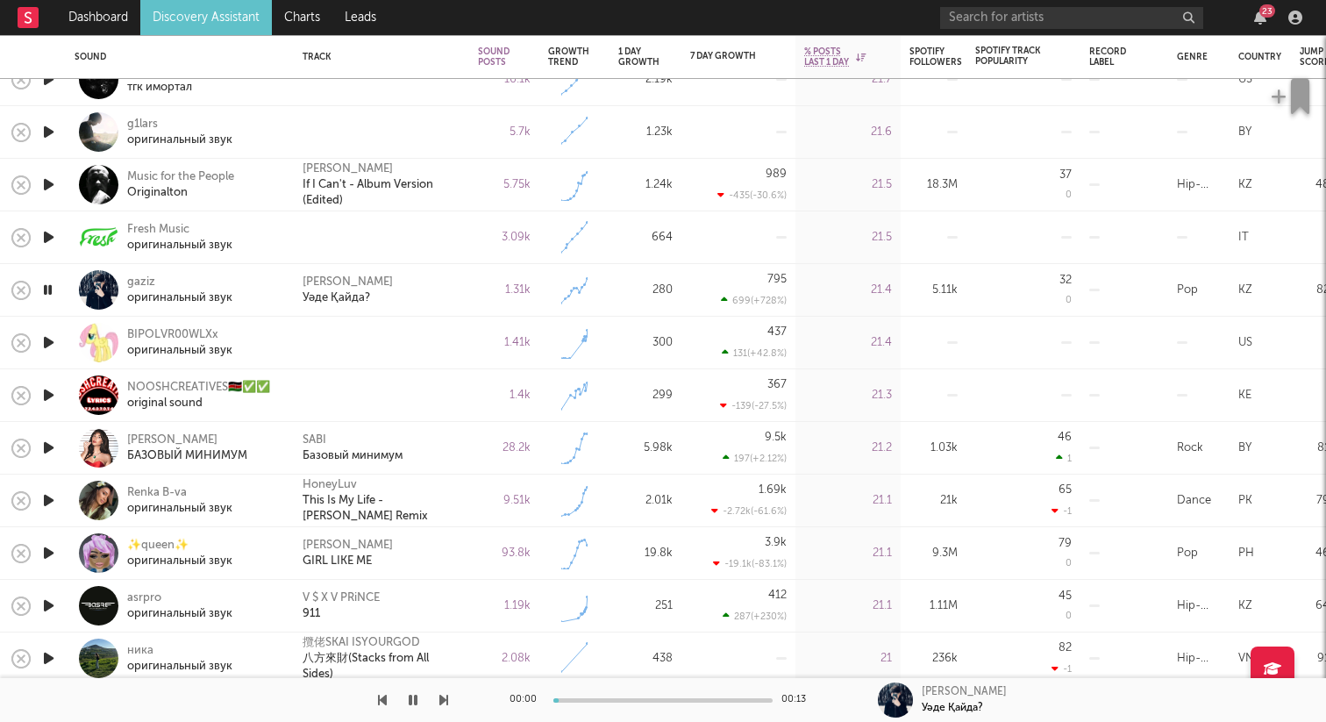
click at [52, 341] on icon "button" at bounding box center [48, 343] width 18 height 22
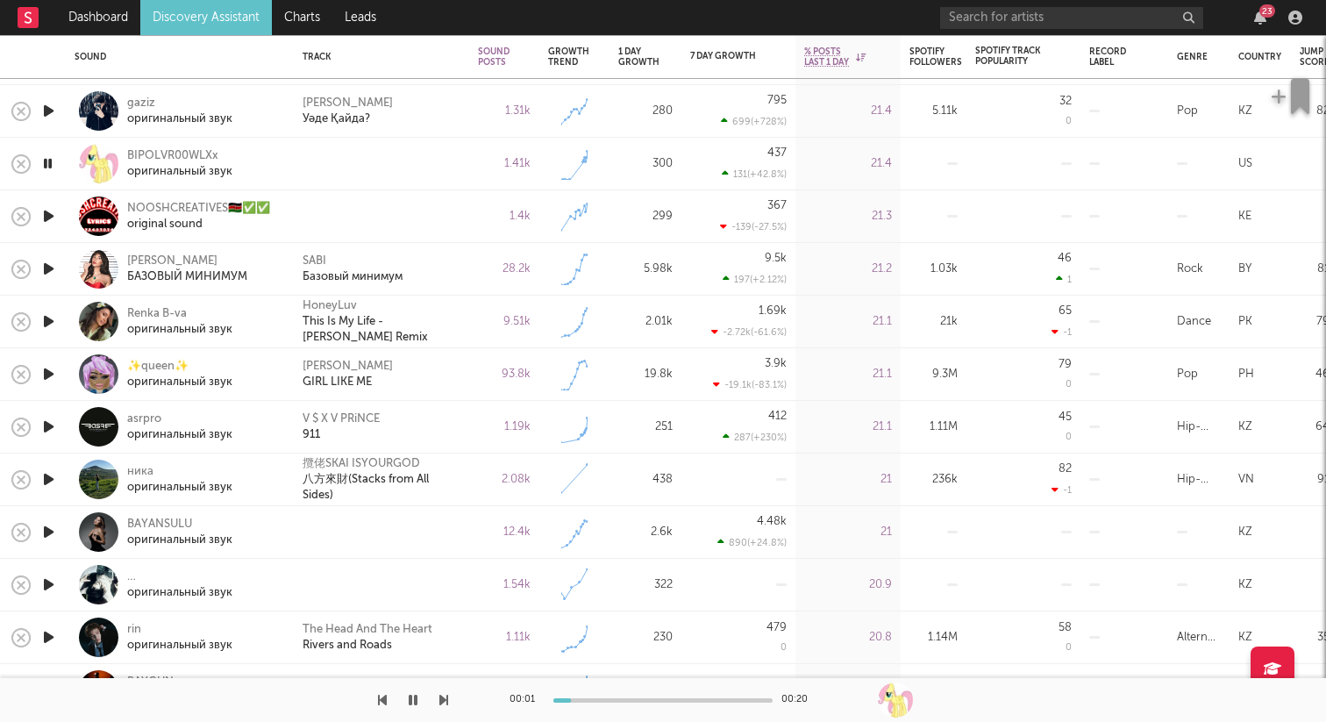
click at [47, 539] on icon "button" at bounding box center [48, 532] width 18 height 22
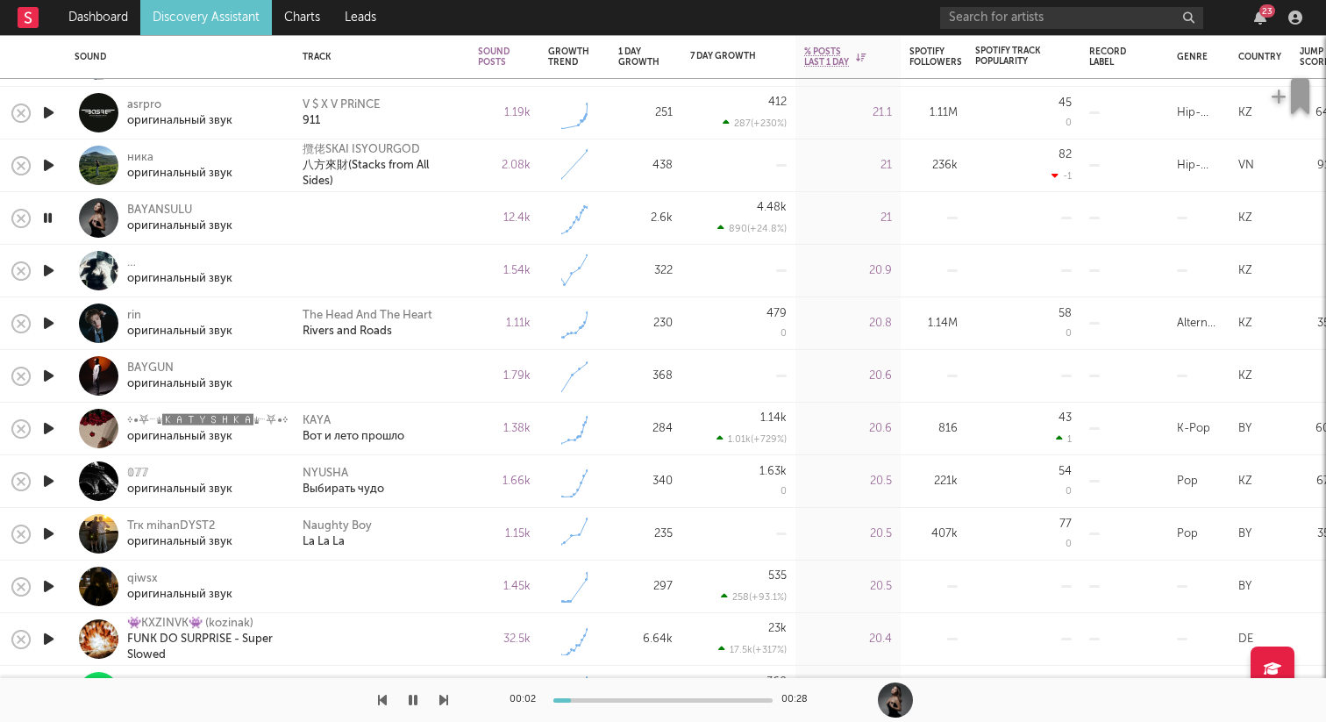
click at [50, 267] on icon "button" at bounding box center [48, 271] width 18 height 22
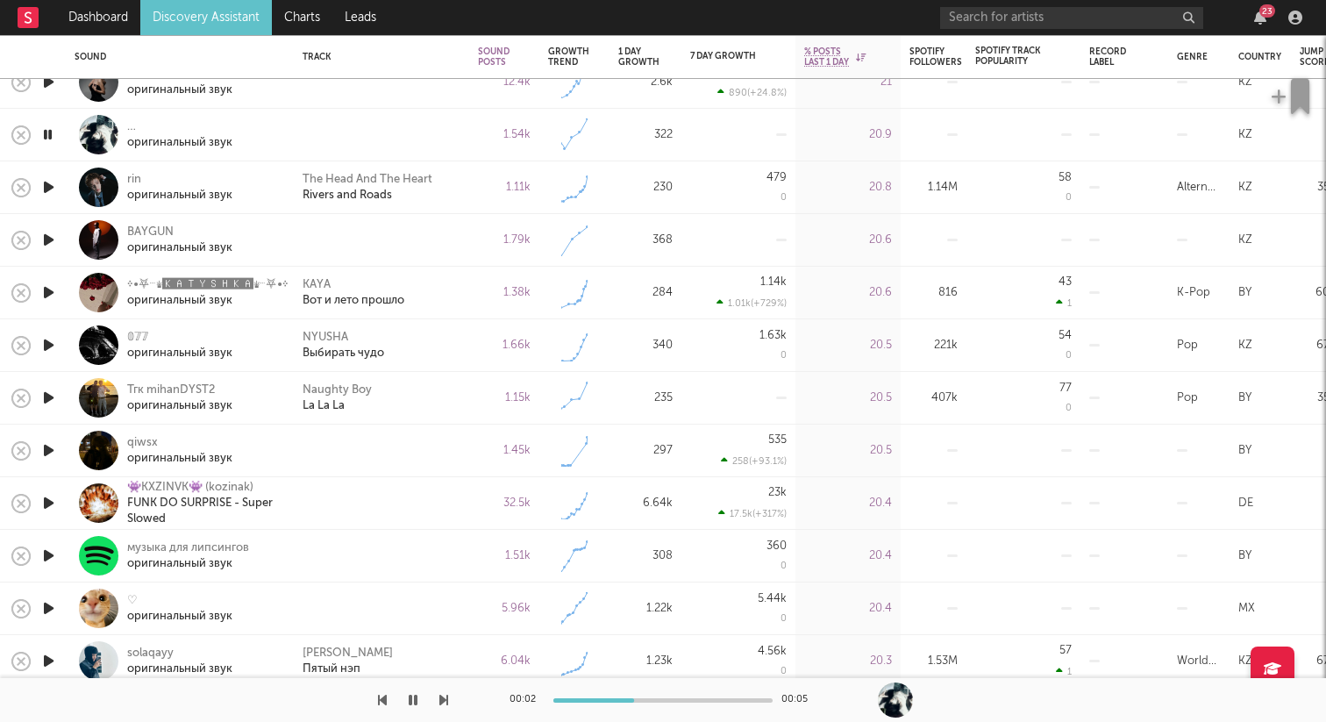
click at [52, 241] on icon "button" at bounding box center [48, 240] width 18 height 22
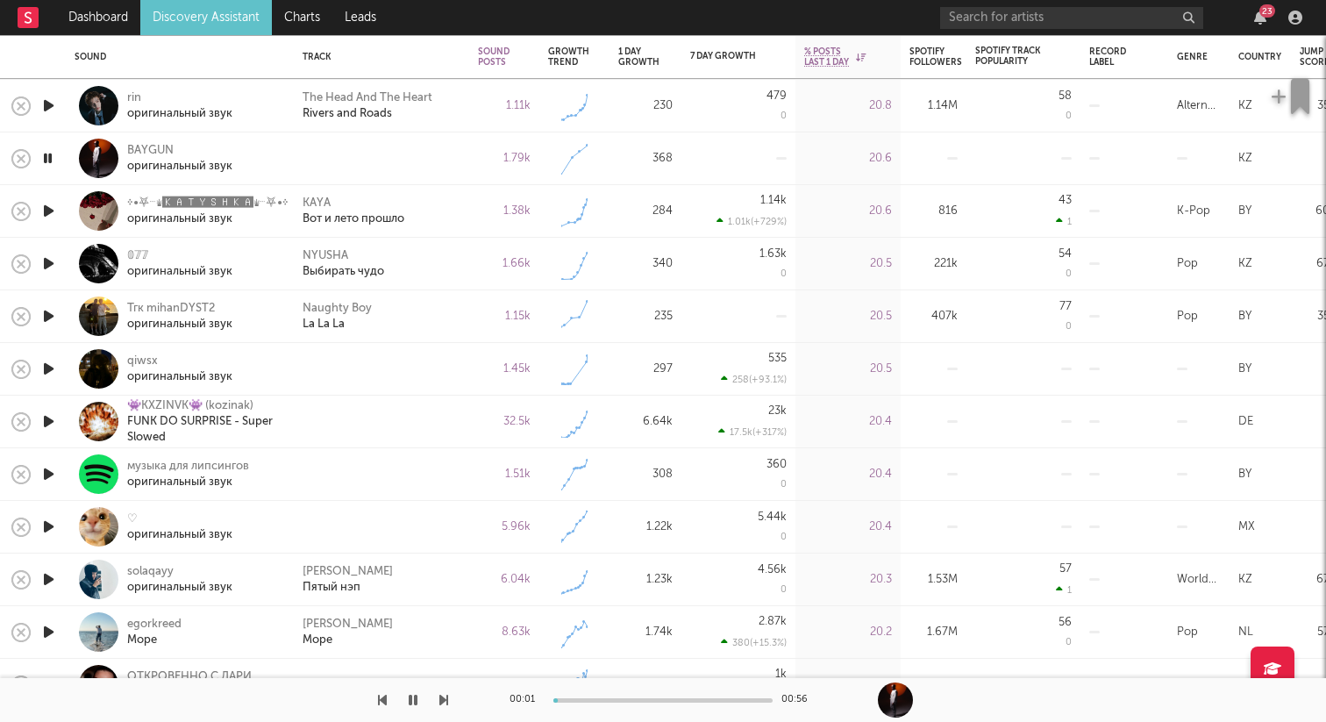
click at [49, 366] on icon "button" at bounding box center [48, 369] width 18 height 22
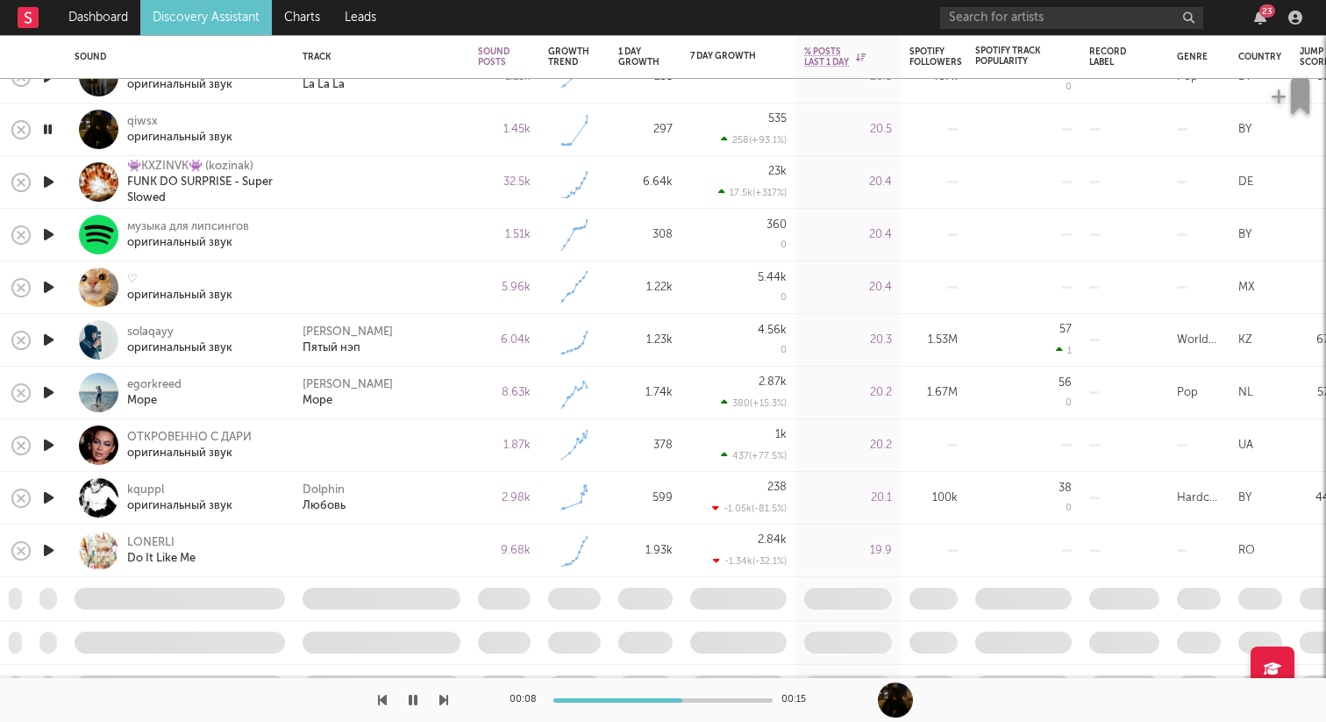
click at [49, 128] on icon "button" at bounding box center [47, 129] width 17 height 22
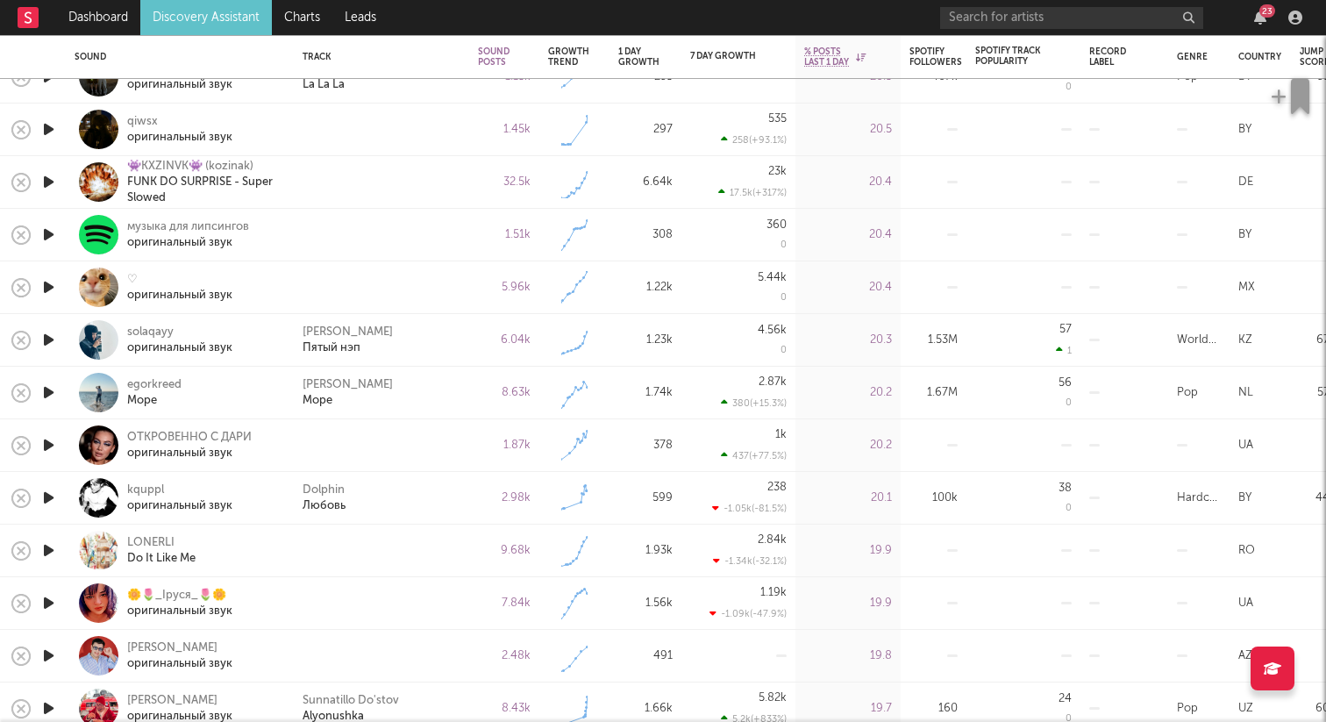
click at [46, 182] on icon "button" at bounding box center [48, 182] width 18 height 22
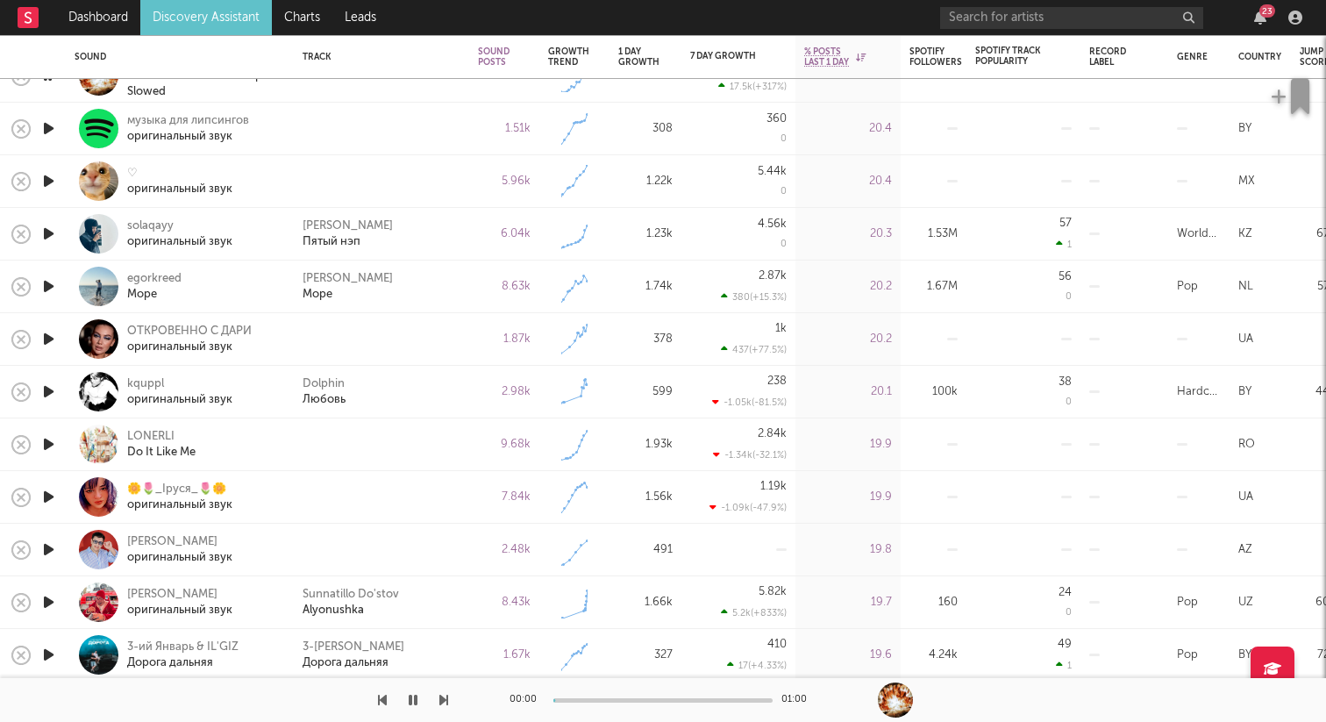
click at [48, 122] on icon "button" at bounding box center [48, 129] width 18 height 22
click at [53, 171] on icon "button" at bounding box center [48, 181] width 18 height 22
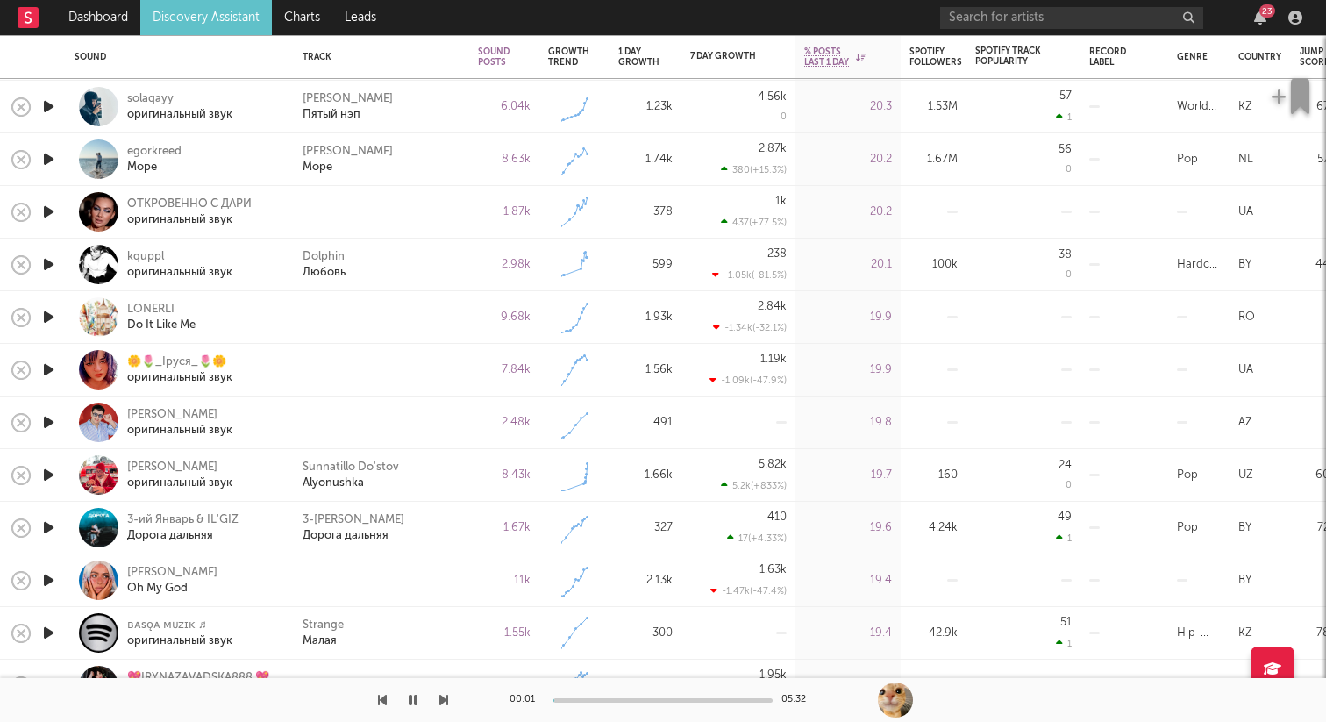
click at [51, 213] on icon "button" at bounding box center [48, 212] width 18 height 22
click at [51, 322] on icon "button" at bounding box center [48, 317] width 18 height 22
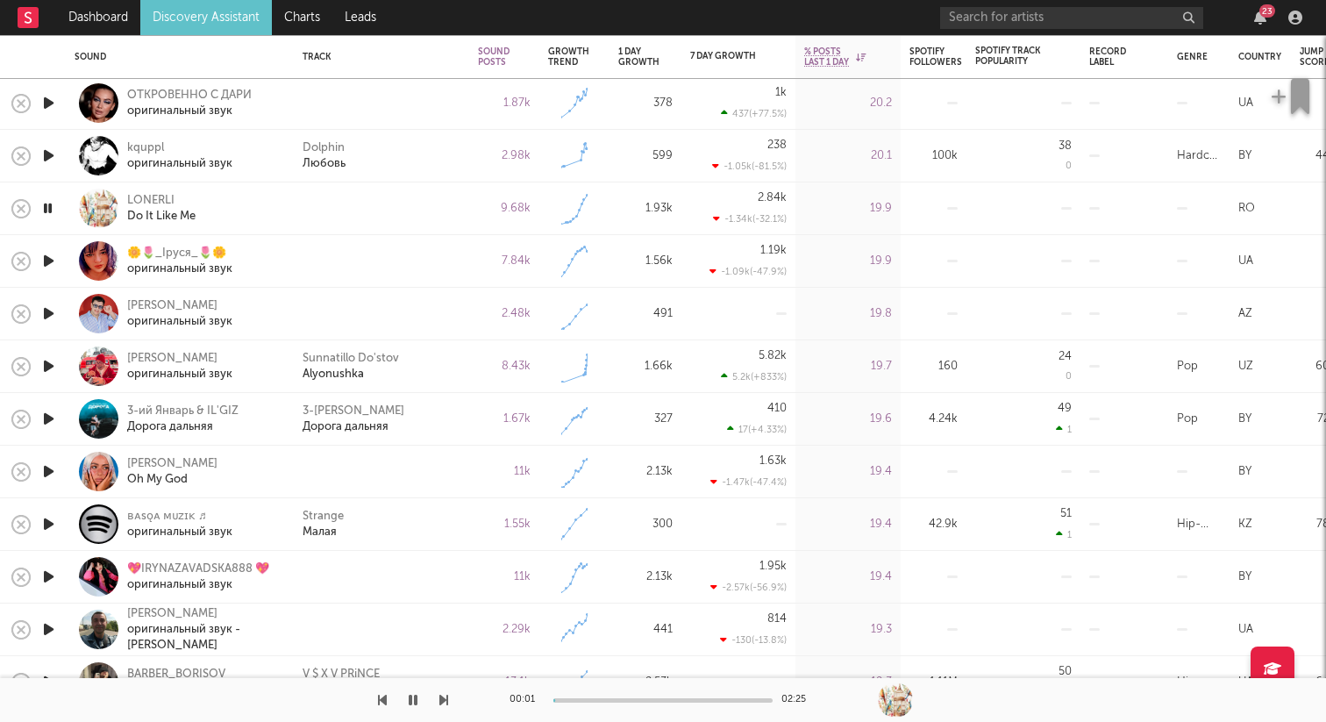
click at [57, 152] on icon "button" at bounding box center [48, 156] width 18 height 22
click at [54, 154] on icon "button" at bounding box center [47, 156] width 17 height 22
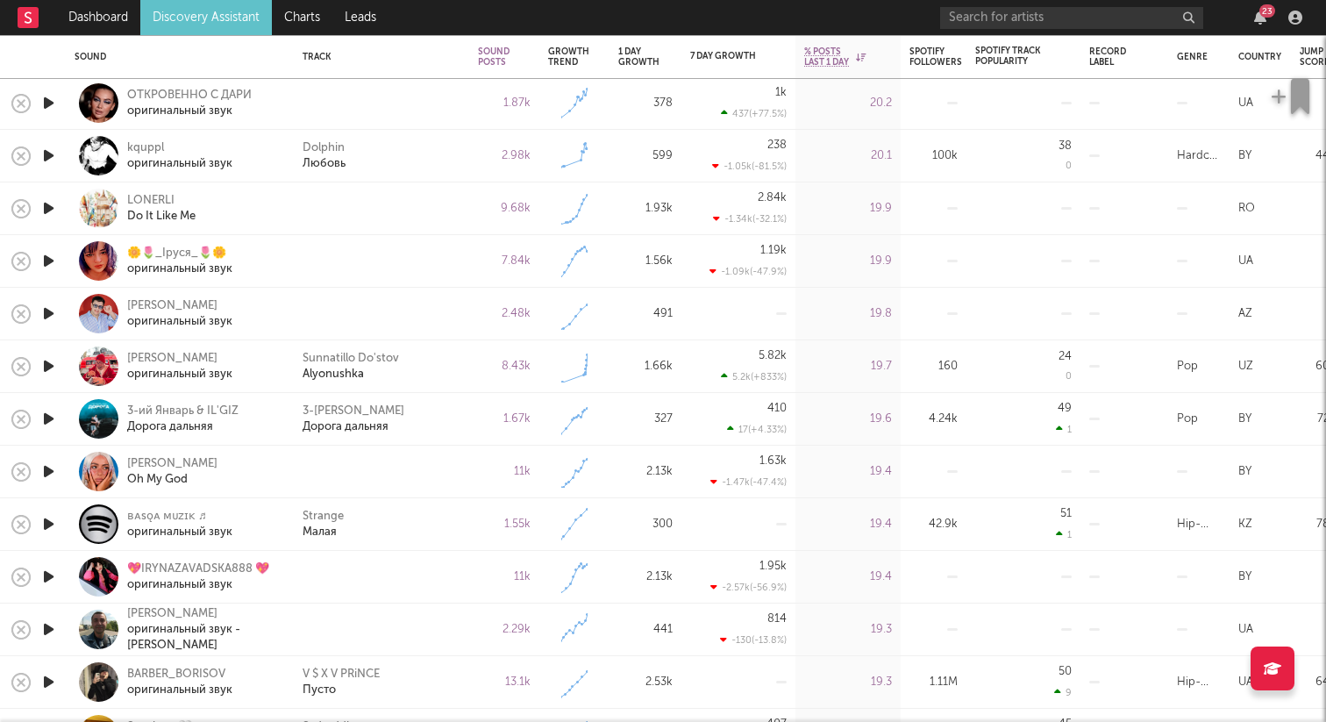
click at [55, 252] on icon "button" at bounding box center [48, 261] width 18 height 22
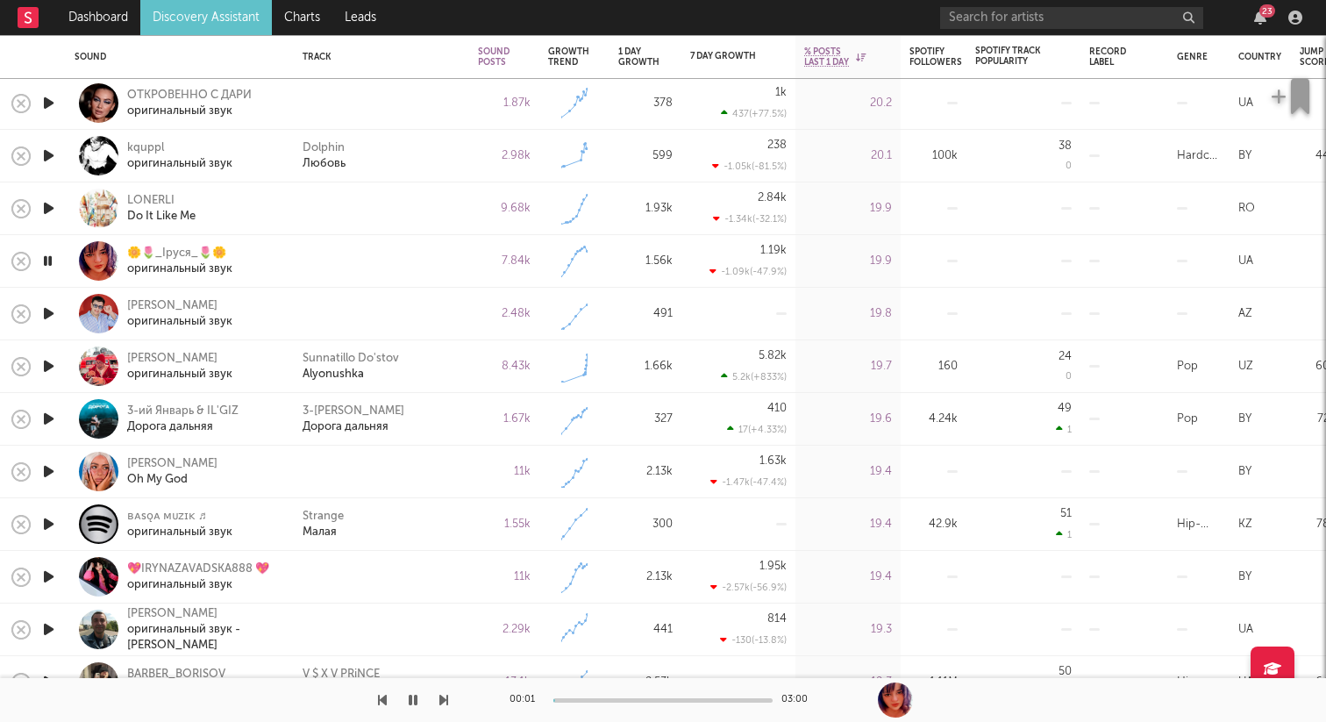
click at [46, 314] on icon "button" at bounding box center [48, 314] width 18 height 22
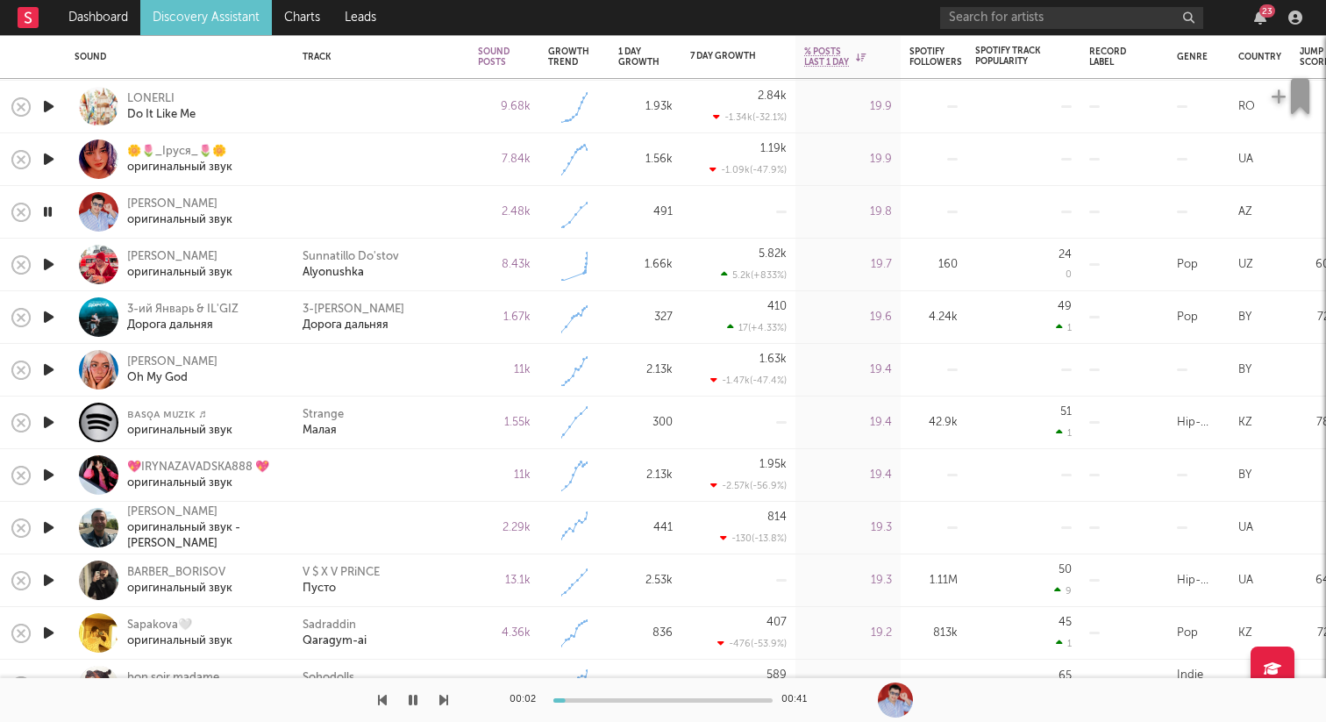
click at [47, 367] on icon "button" at bounding box center [48, 370] width 18 height 22
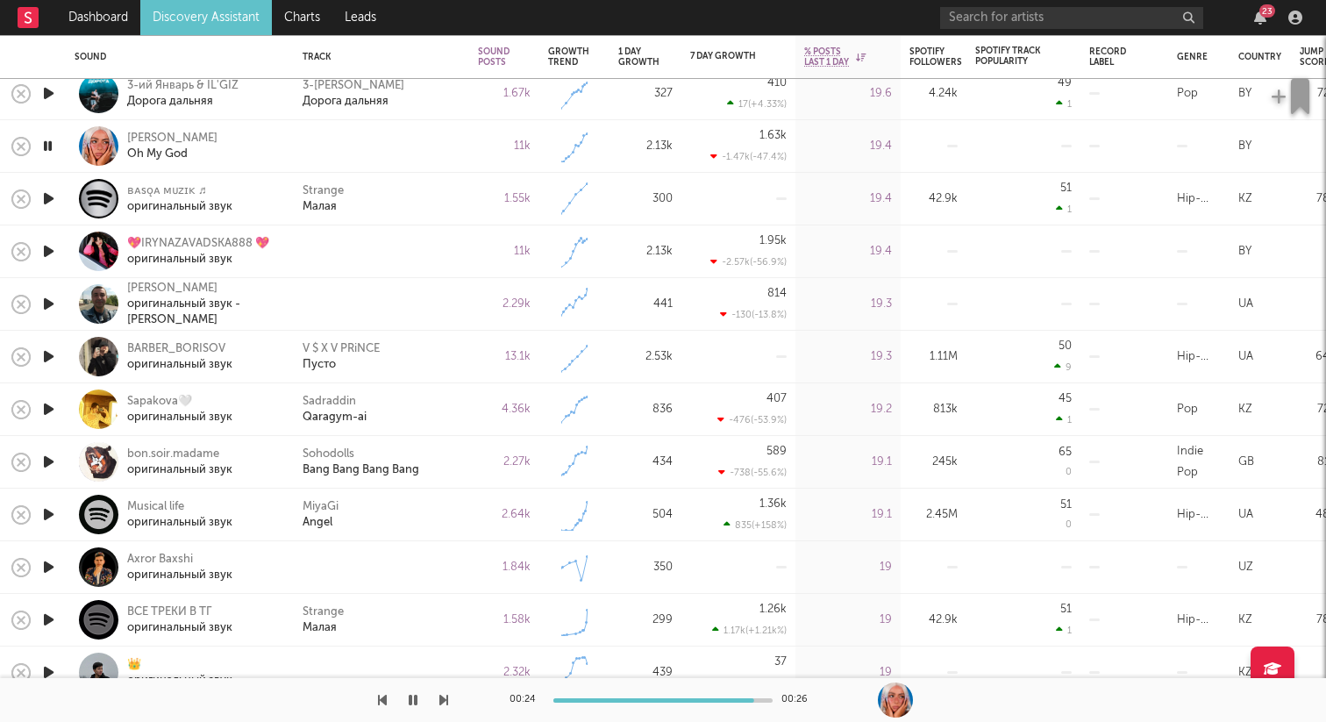
click at [51, 250] on icon "button" at bounding box center [48, 251] width 18 height 22
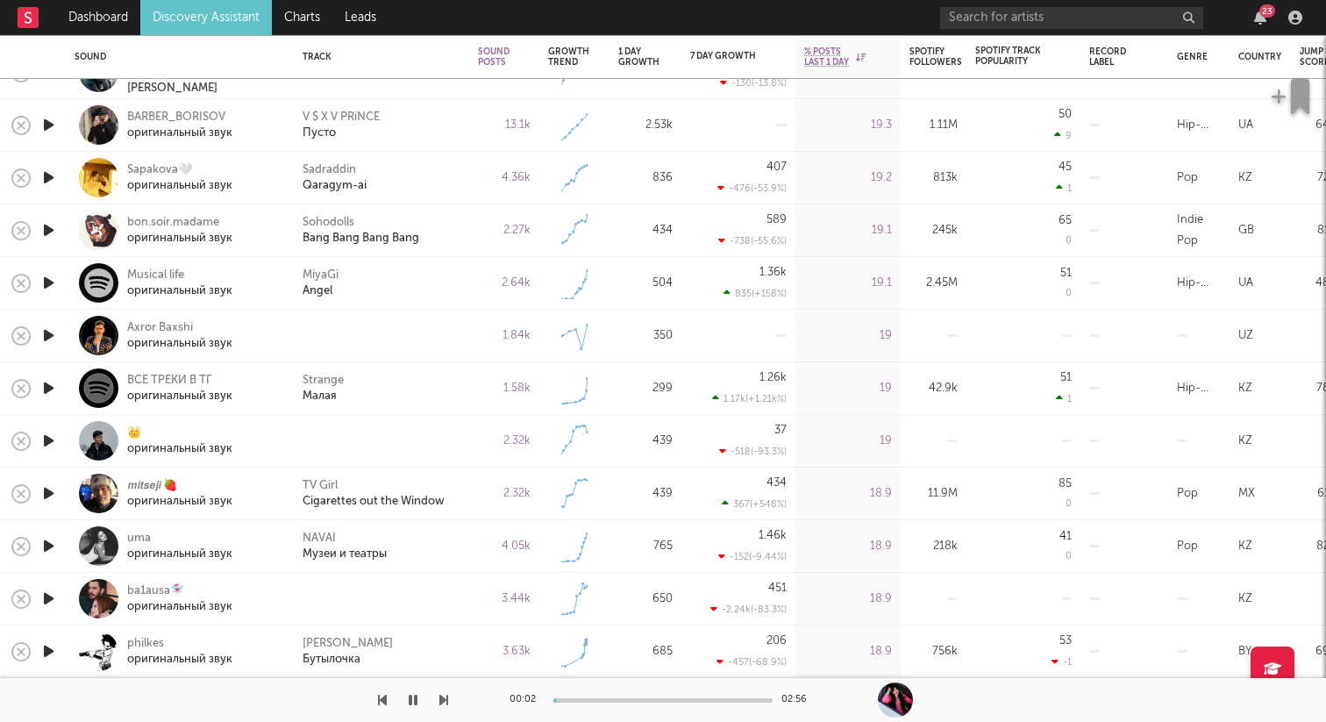
click at [51, 326] on icon "button" at bounding box center [48, 336] width 18 height 22
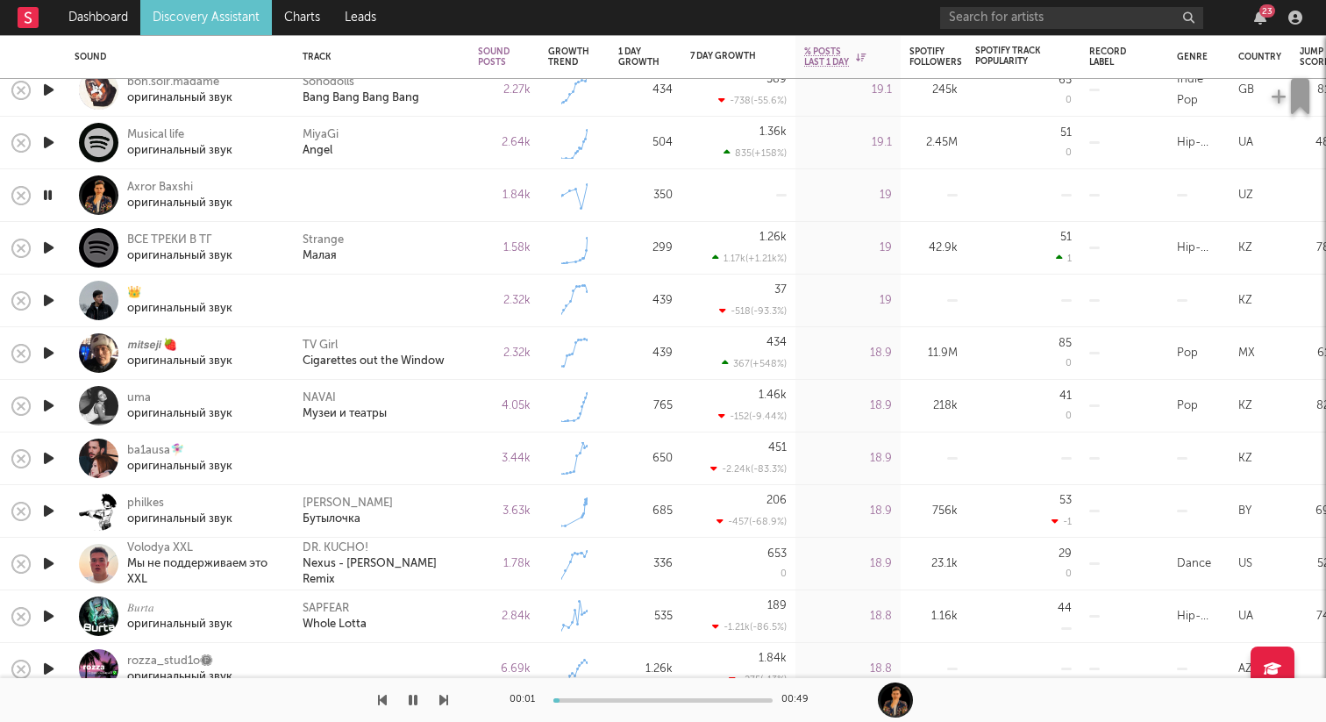
click at [49, 297] on icon "button" at bounding box center [48, 300] width 18 height 22
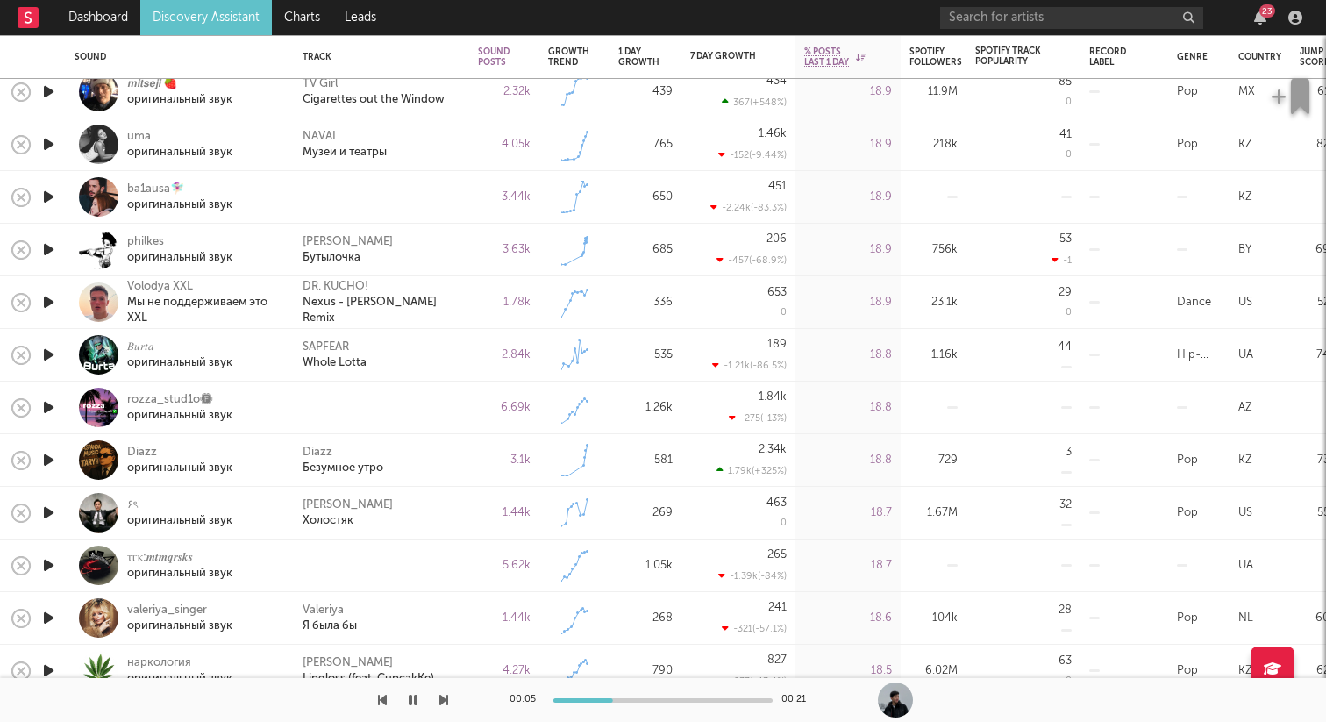
click at [46, 194] on icon "button" at bounding box center [48, 197] width 18 height 22
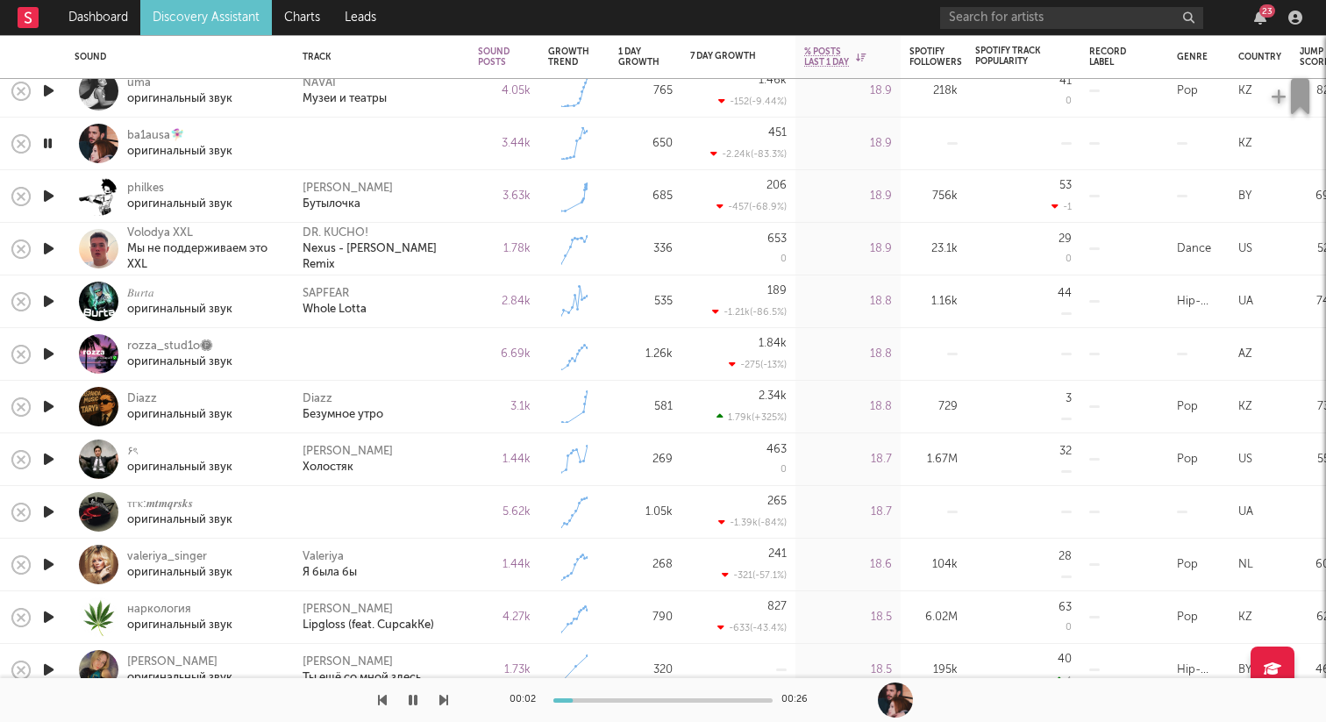
click at [47, 350] on icon "button" at bounding box center [48, 354] width 18 height 22
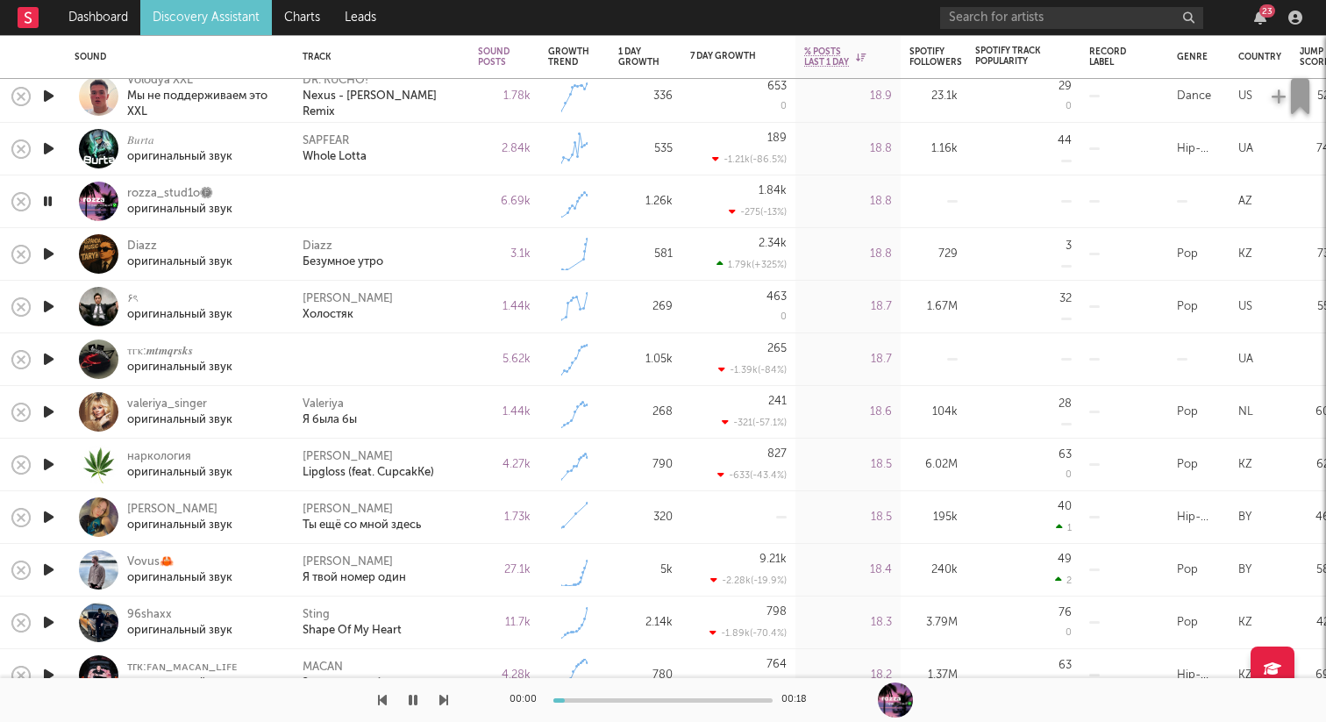
click at [57, 146] on icon "button" at bounding box center [48, 149] width 18 height 22
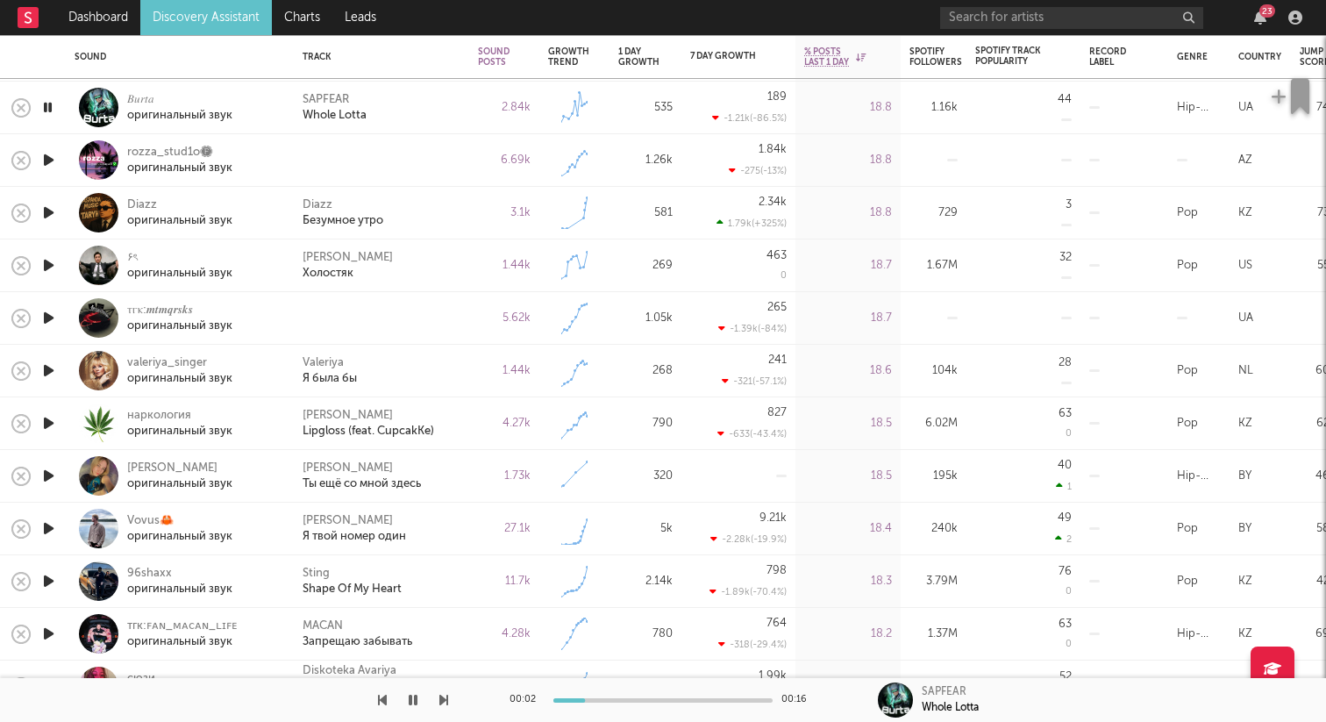
click at [630, 698] on div at bounding box center [662, 700] width 219 height 4
click at [50, 160] on icon "button" at bounding box center [48, 160] width 18 height 22
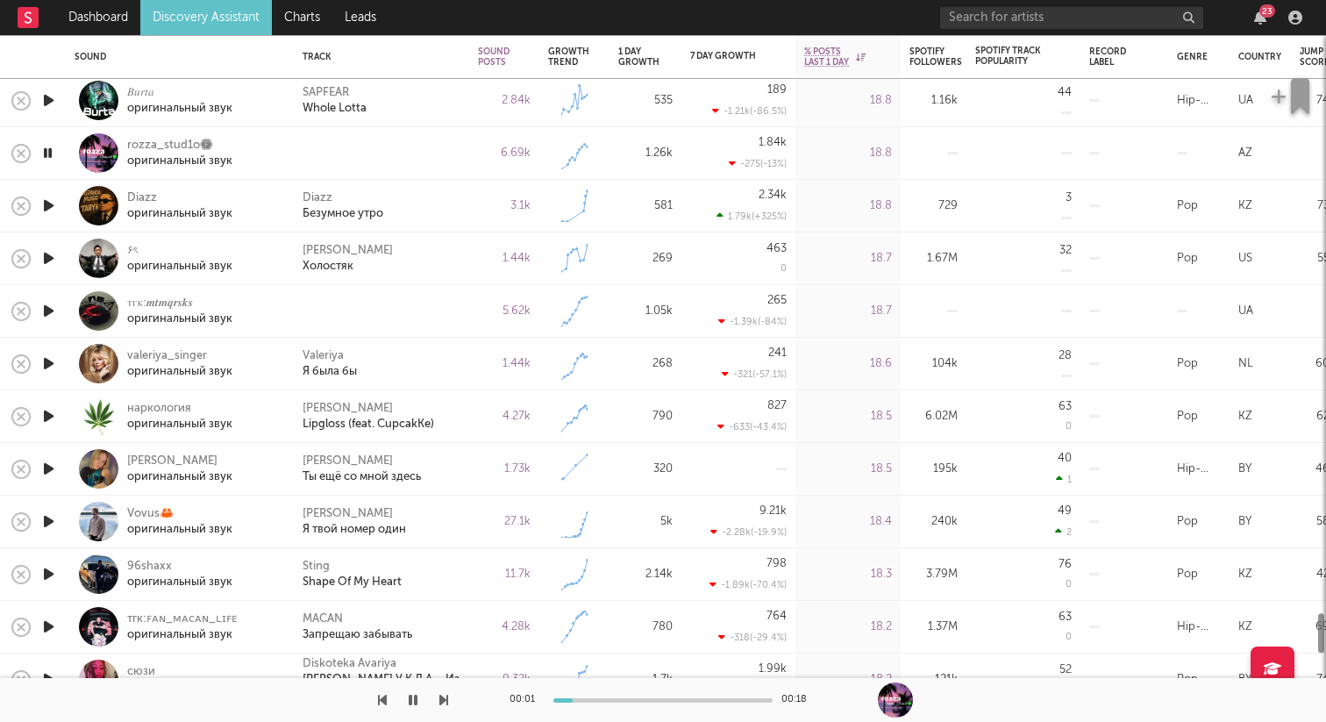
click at [46, 200] on icon "button" at bounding box center [48, 206] width 18 height 22
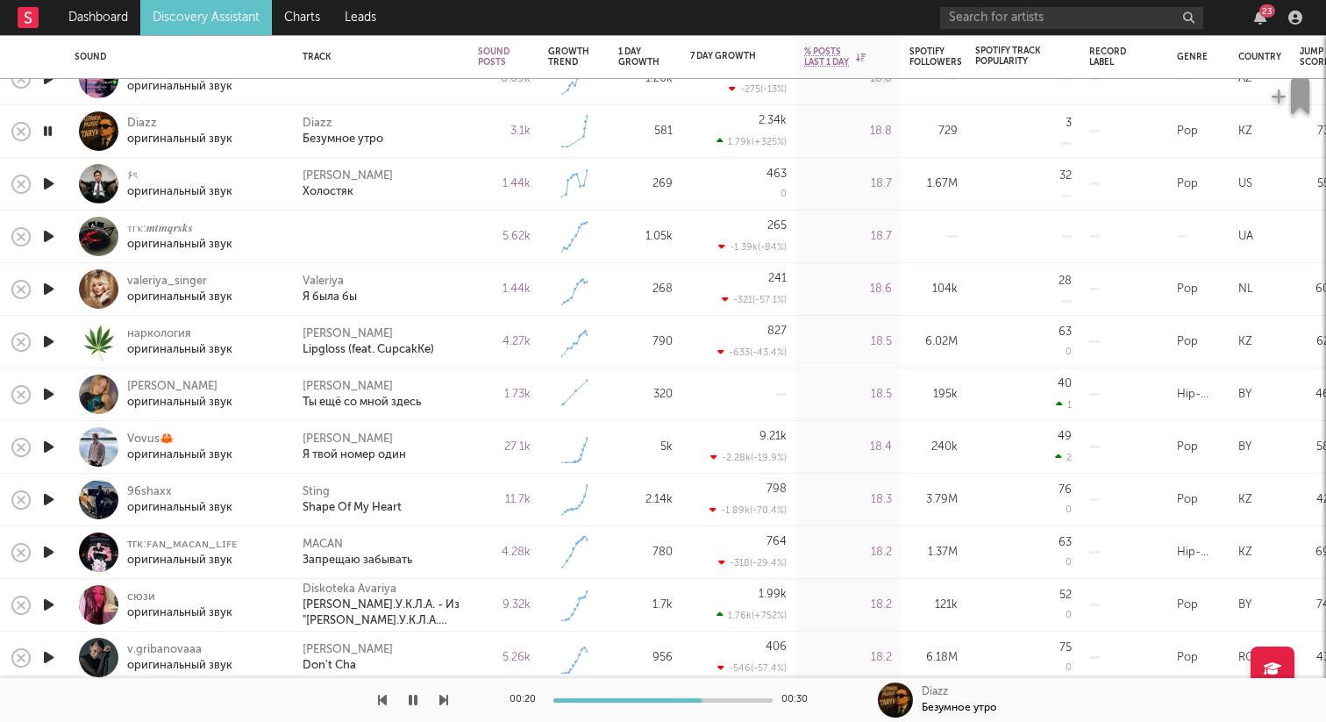
click at [48, 234] on icon "button" at bounding box center [48, 236] width 18 height 22
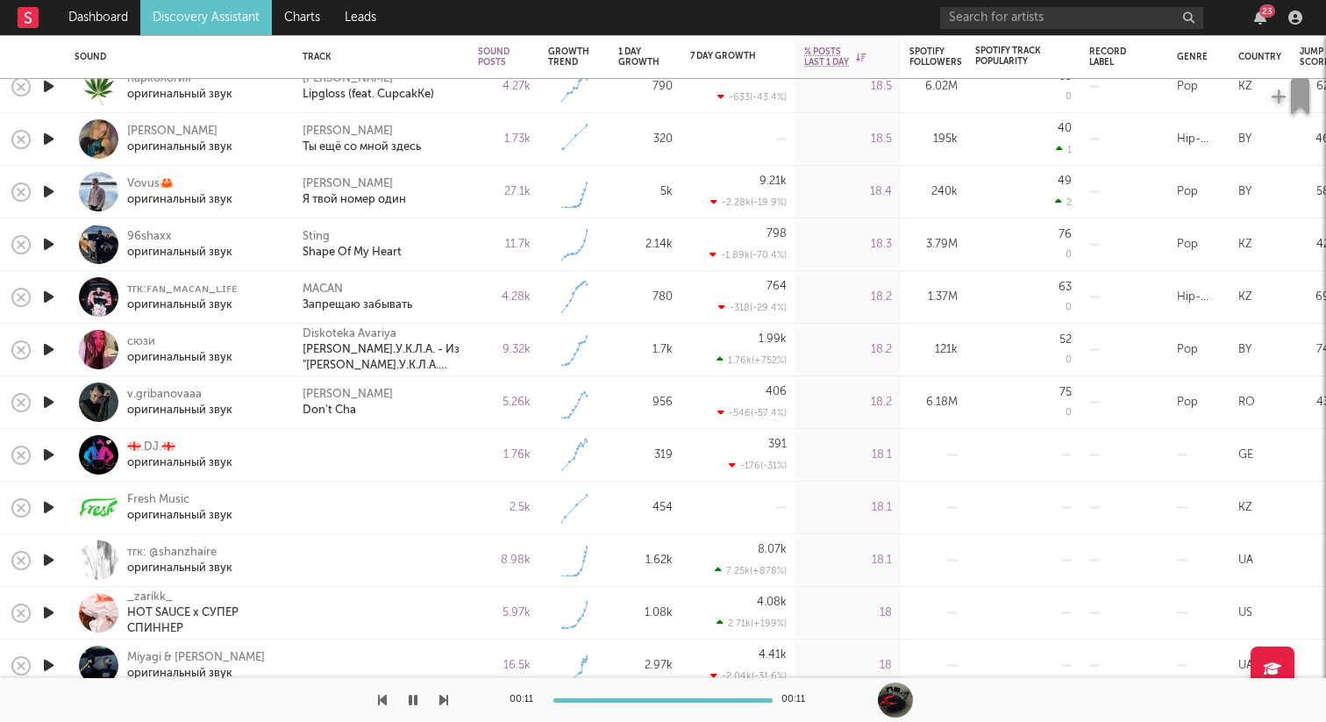
click at [51, 453] on icon "button" at bounding box center [48, 455] width 18 height 22
